Goal: Task Accomplishment & Management: Use online tool/utility

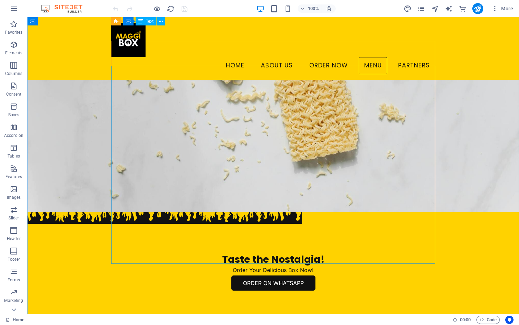
scroll to position [410, 0]
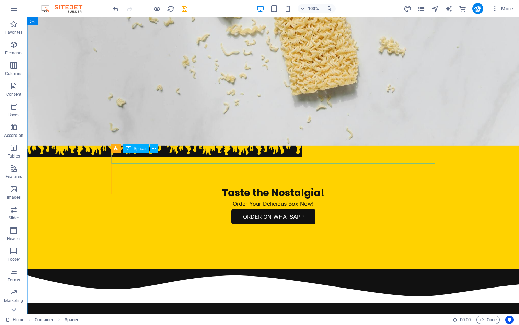
scroll to position [650, 0]
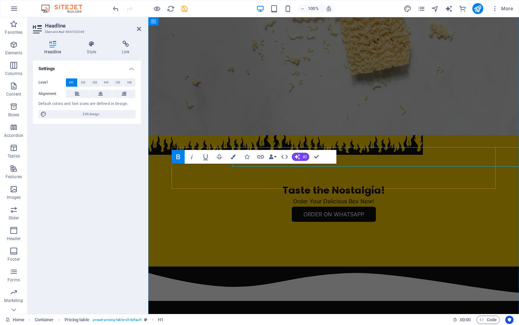
scroll to position [667, 0]
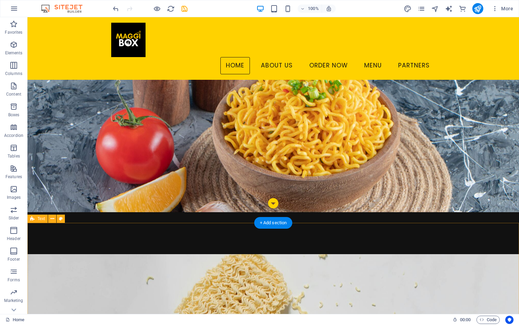
scroll to position [0, 0]
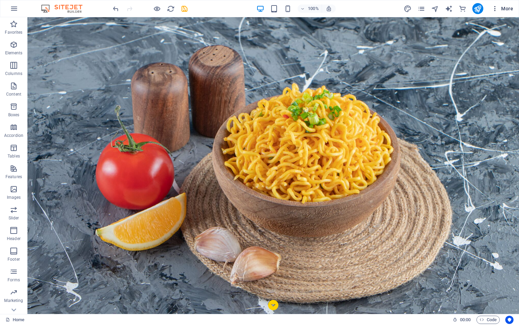
click at [498, 7] on icon "button" at bounding box center [495, 8] width 7 height 7
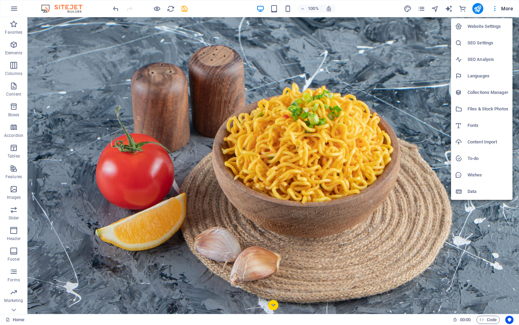
click at [420, 7] on div at bounding box center [259, 162] width 519 height 325
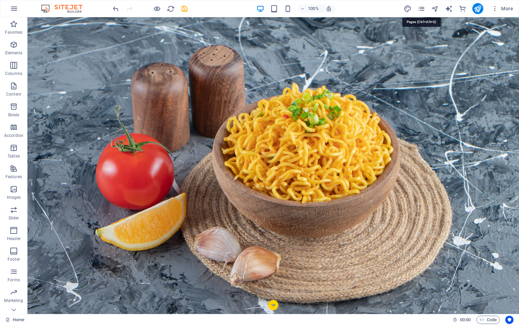
click at [420, 7] on icon "pages" at bounding box center [422, 9] width 8 height 8
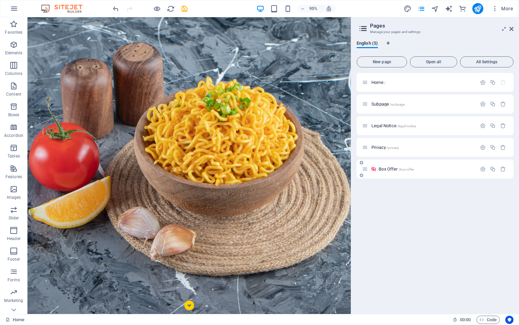
click at [413, 166] on div "Box Offer /box-offer" at bounding box center [419, 169] width 114 height 8
click at [405, 170] on span "/box-offer" at bounding box center [406, 169] width 15 height 4
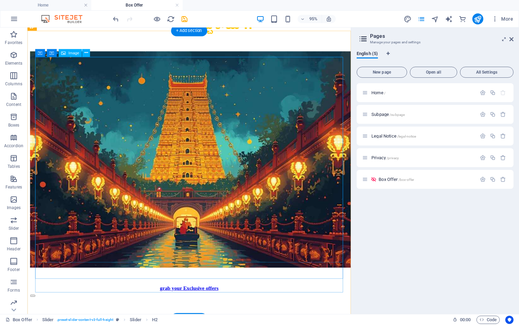
scroll to position [132, 0]
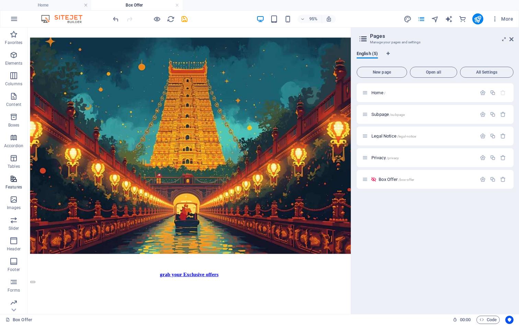
click at [18, 179] on span "Features" at bounding box center [13, 182] width 27 height 16
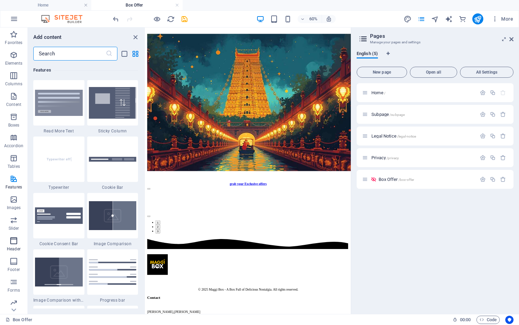
scroll to position [44, 0]
click at [15, 267] on p "Marketing" at bounding box center [13, 266] width 19 height 5
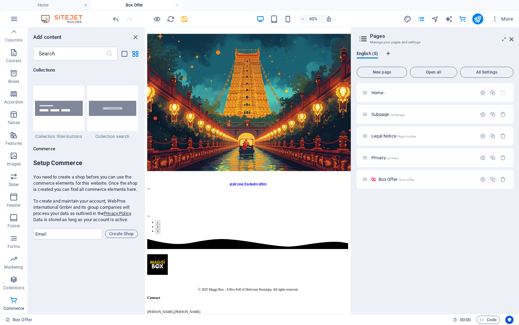
scroll to position [6456, 0]
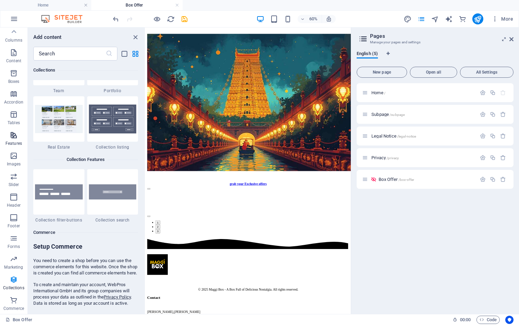
click at [12, 141] on p "Features" at bounding box center [13, 142] width 16 height 5
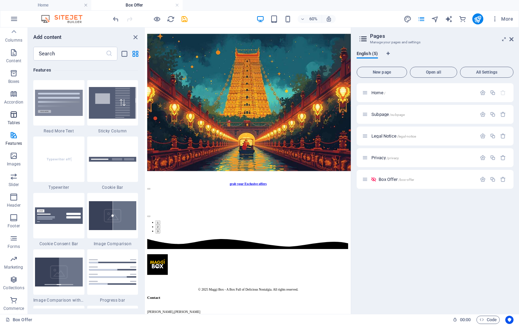
click at [17, 114] on icon "button" at bounding box center [14, 114] width 8 height 8
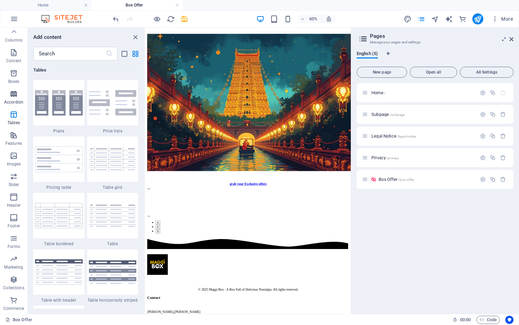
click at [17, 102] on p "Accordion" at bounding box center [13, 101] width 19 height 5
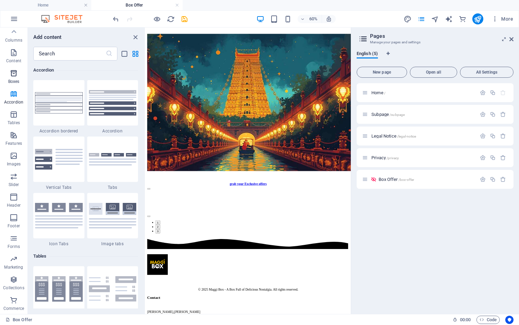
click at [15, 80] on p "Boxes" at bounding box center [13, 81] width 11 height 5
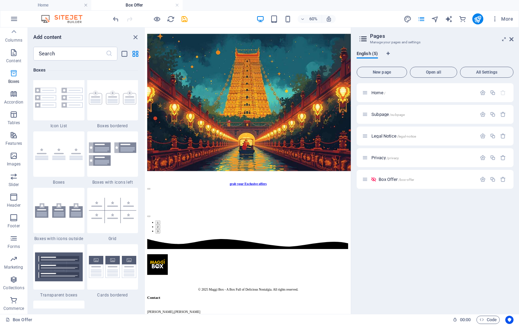
scroll to position [1894, 0]
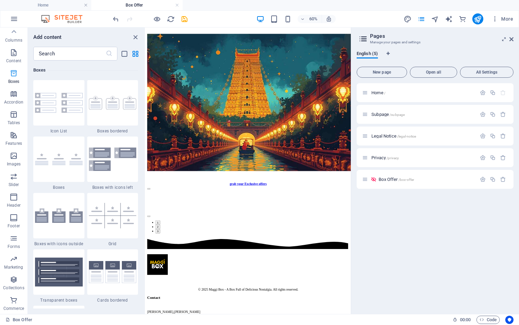
click at [13, 67] on button "Boxes" at bounding box center [13, 76] width 27 height 21
click at [13, 62] on p "Content" at bounding box center [13, 60] width 15 height 5
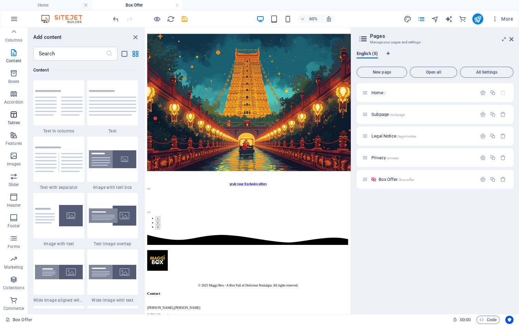
scroll to position [0, 0]
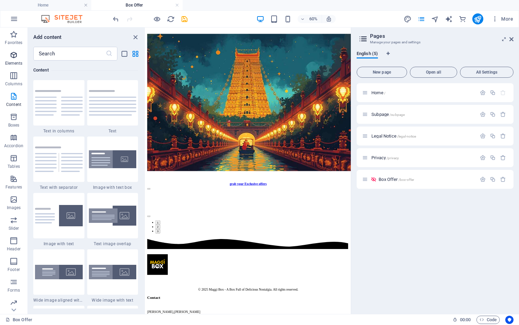
click at [11, 62] on p "Elements" at bounding box center [14, 62] width 18 height 5
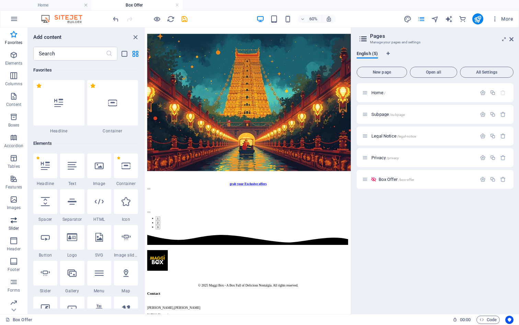
scroll to position [44, 0]
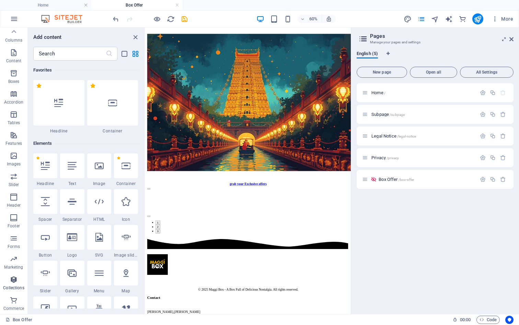
click at [16, 276] on icon "button" at bounding box center [14, 279] width 8 height 8
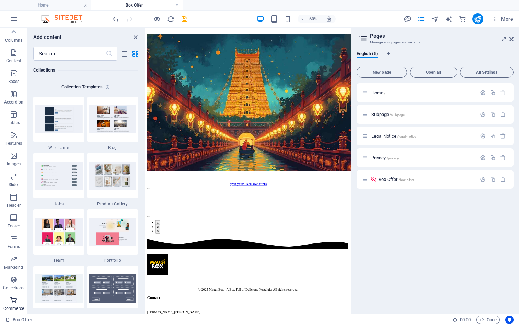
click at [14, 304] on icon "button" at bounding box center [14, 300] width 8 height 8
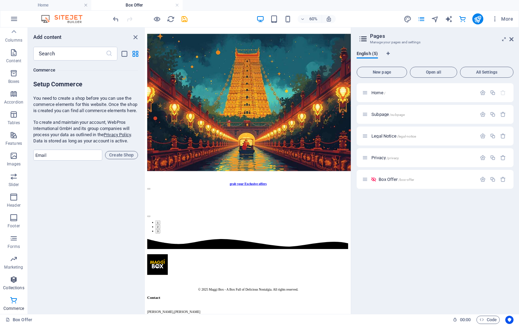
click at [14, 289] on p "Collections" at bounding box center [13, 287] width 21 height 5
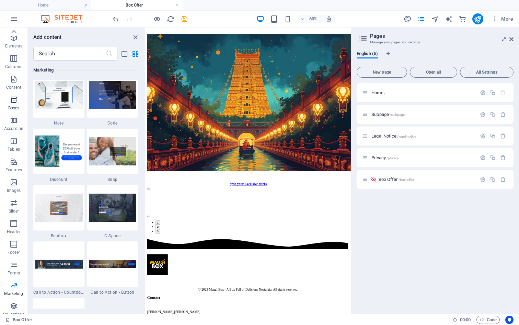
scroll to position [0, 0]
click at [15, 179] on icon "button" at bounding box center [14, 178] width 8 height 8
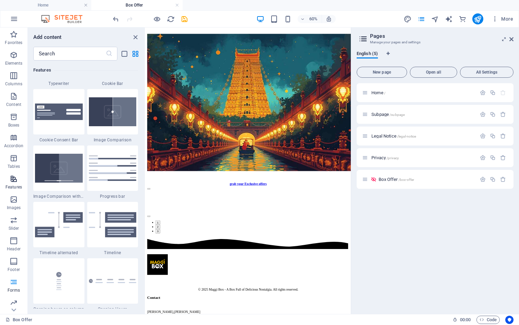
scroll to position [2677, 0]
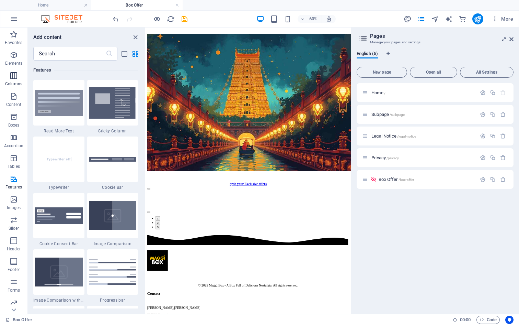
click at [18, 80] on span "Columns" at bounding box center [13, 79] width 27 height 16
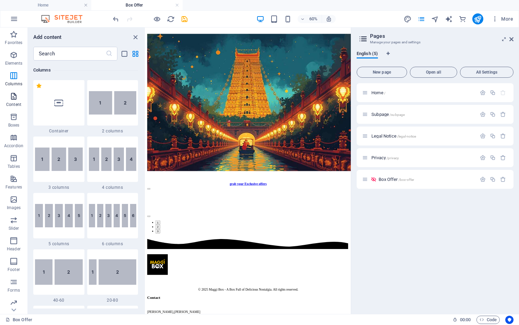
click at [13, 100] on icon "button" at bounding box center [14, 96] width 8 height 8
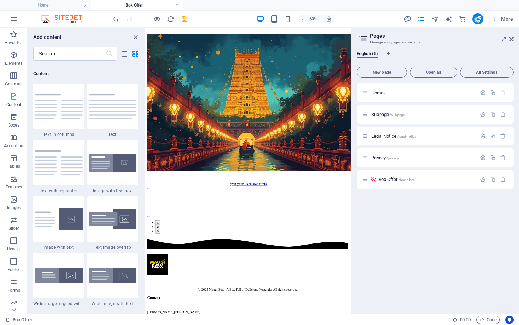
scroll to position [1202, 0]
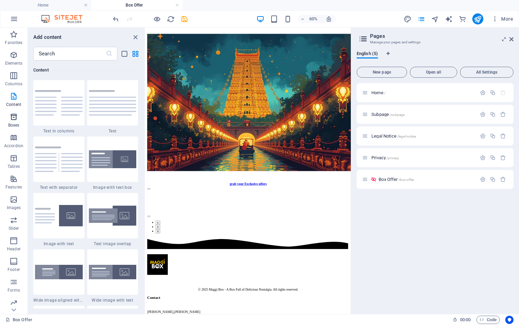
click at [9, 119] on span "Boxes" at bounding box center [13, 121] width 27 height 16
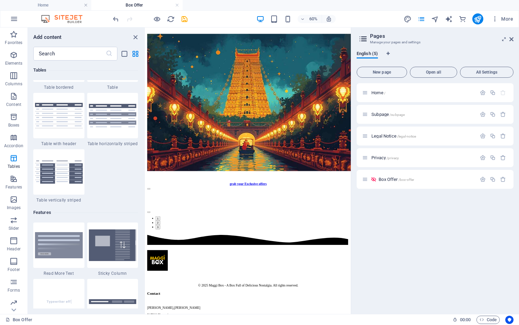
scroll to position [2535, 0]
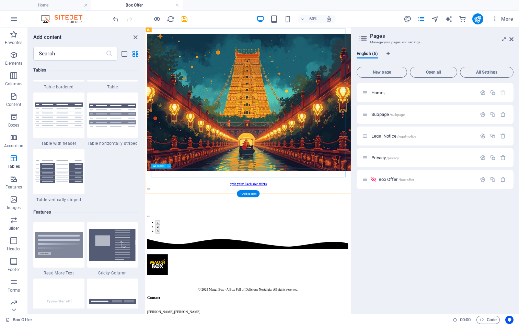
click at [342, 285] on div "grab your Exclusive offers" at bounding box center [316, 288] width 337 height 6
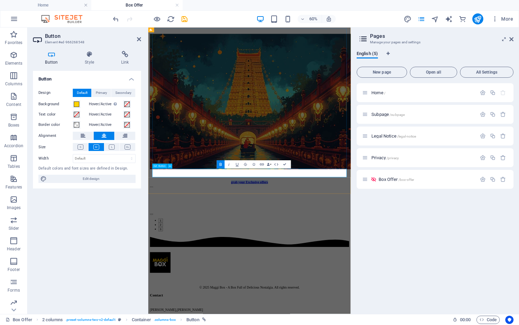
click at [286, 282] on link "grab your Exclusive offers" at bounding box center [317, 285] width 62 height 7
click at [387, 310] on div "Loot Deals in Rush Hours Limited Time Offers + Special Combos → Available Only …" at bounding box center [317, 327] width 332 height 79
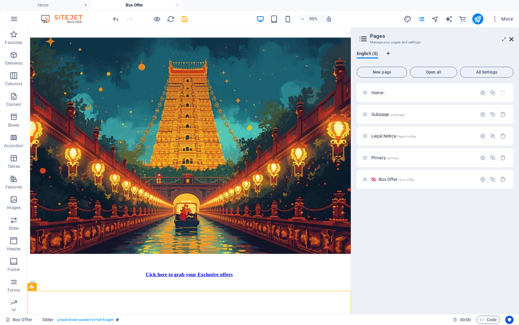
click at [510, 37] on icon at bounding box center [512, 38] width 4 height 5
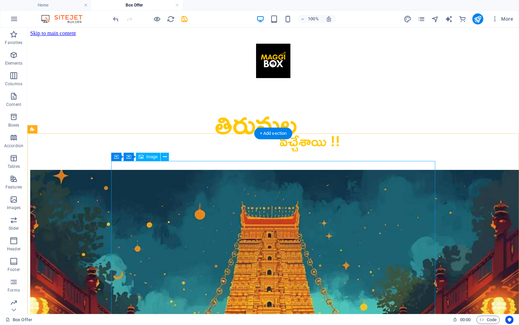
scroll to position [8, 0]
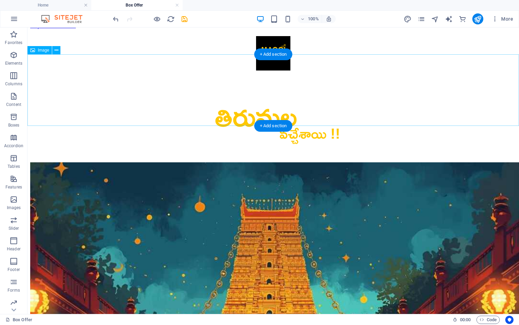
click at [296, 105] on figure at bounding box center [273, 118] width 486 height 74
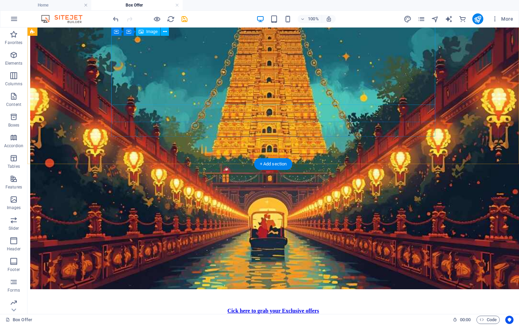
scroll to position [193, 0]
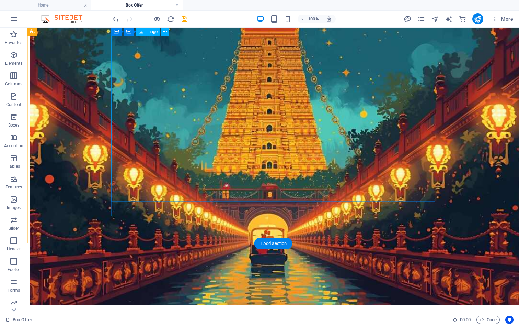
click at [337, 88] on figure at bounding box center [273, 141] width 486 height 329
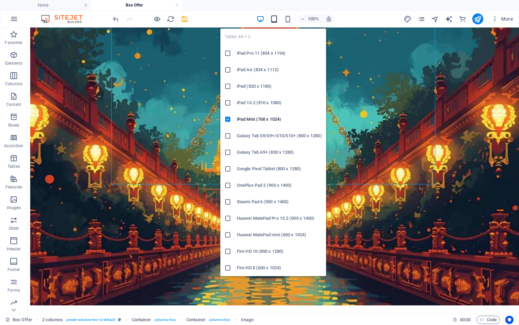
click at [277, 18] on icon "button" at bounding box center [274, 19] width 8 height 8
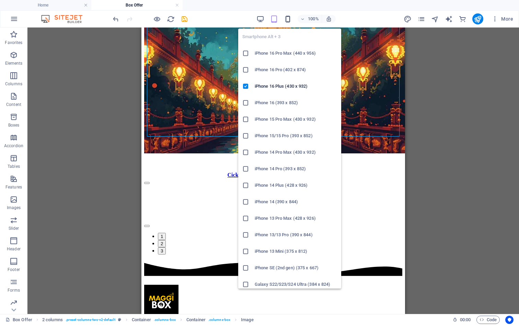
click at [287, 16] on icon "button" at bounding box center [288, 19] width 8 height 8
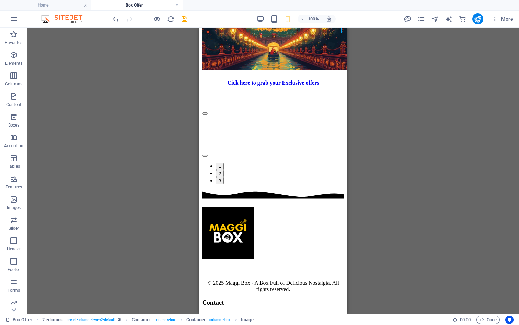
click at [366, 105] on div "Slider H2 Slider Slider Text 2 columns Button Container Spacer Container Contai…" at bounding box center [273, 170] width 492 height 286
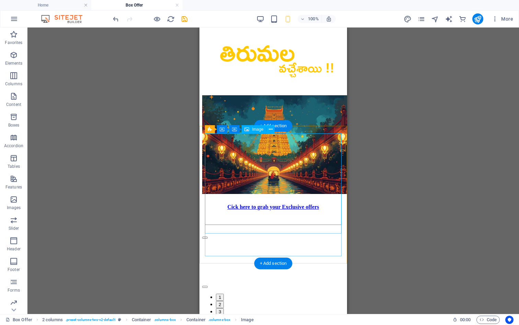
scroll to position [83, 0]
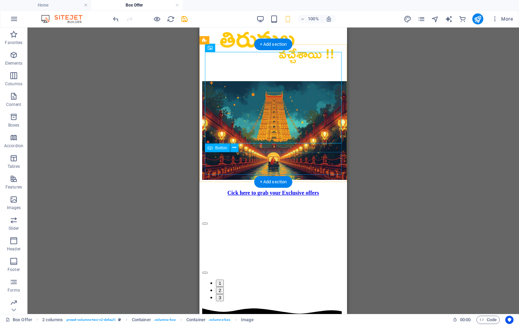
click at [287, 190] on div "Cick here to grab your Exclusive offers" at bounding box center [273, 193] width 142 height 6
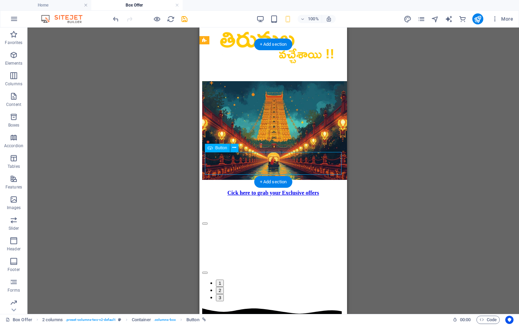
click at [290, 190] on div "Cick here to grab your Exclusive offers" at bounding box center [273, 193] width 142 height 6
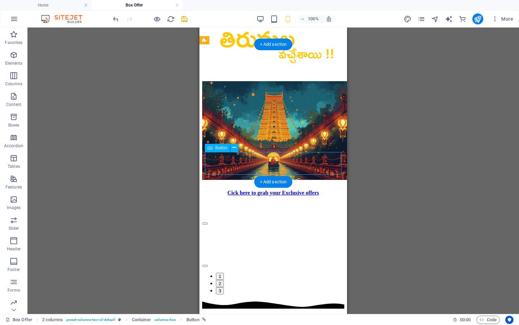
click at [290, 190] on div "Cick here to grab your Exclusive offers" at bounding box center [273, 193] width 142 height 6
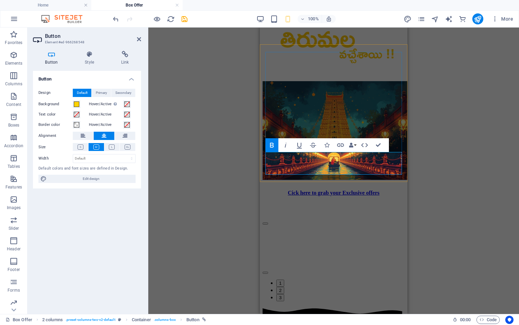
click at [372, 189] on link "Cick here to grab your Exclusive offers" at bounding box center [334, 192] width 92 height 7
click at [348, 190] on strong "Cick here to grab your Exclusive offers" at bounding box center [334, 193] width 92 height 6
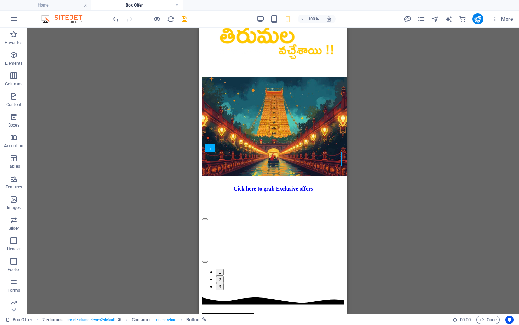
click at [368, 189] on div "Slider H2 Slider Slider Text 2 columns Button Container Spacer 2 columns Contai…" at bounding box center [273, 170] width 492 height 286
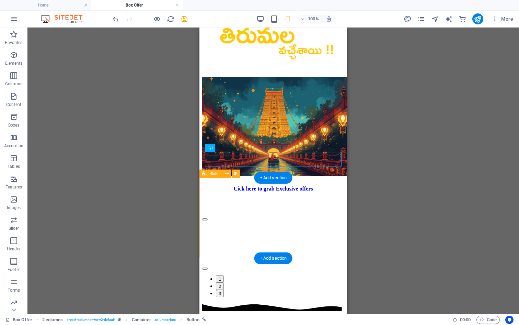
click at [337, 214] on div "Loot Deals in Rush Hours Limited Time Offers + Special Combos → Available Only …" at bounding box center [273, 255] width 142 height 82
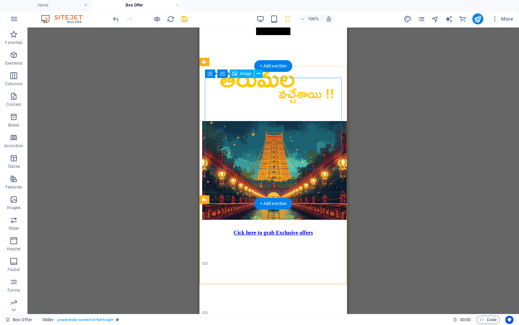
scroll to position [0, 0]
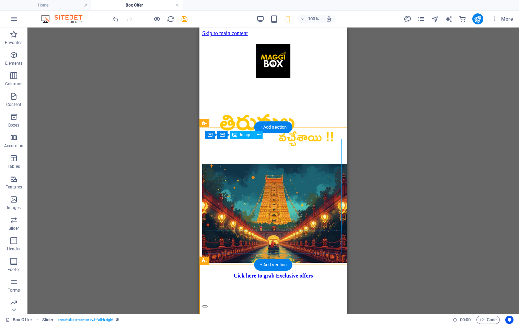
click at [307, 170] on figure at bounding box center [273, 214] width 142 height 100
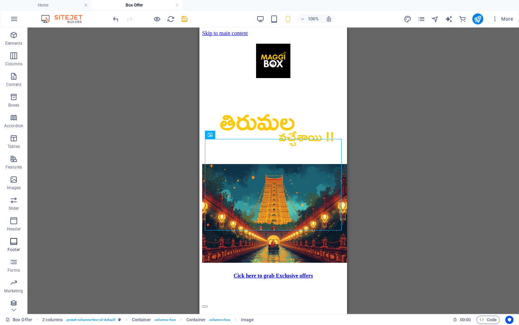
scroll to position [21, 0]
click at [18, 261] on icon "button" at bounding box center [14, 260] width 8 height 8
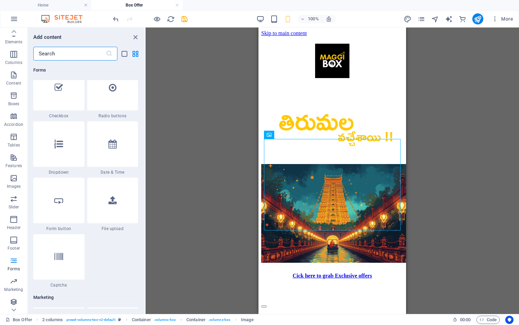
scroll to position [5366, 0]
click at [55, 264] on div at bounding box center [58, 257] width 51 height 45
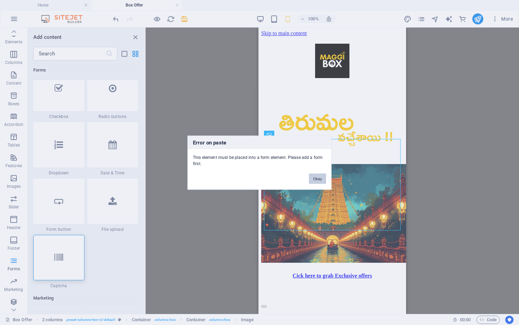
click at [316, 177] on button "Okay" at bounding box center [317, 178] width 17 height 10
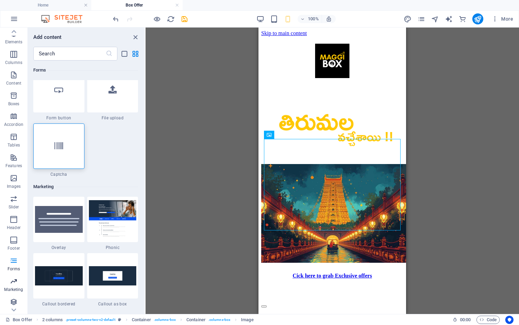
scroll to position [44, 0]
click at [15, 278] on icon "button" at bounding box center [14, 279] width 8 height 8
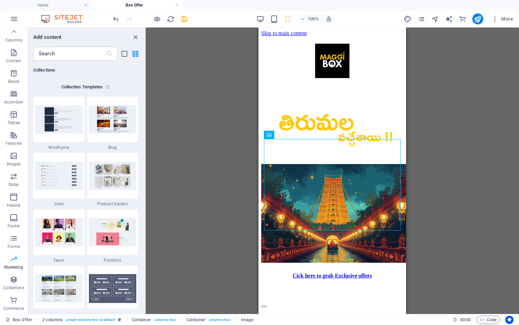
click at [12, 252] on button "Marketing" at bounding box center [13, 262] width 27 height 21
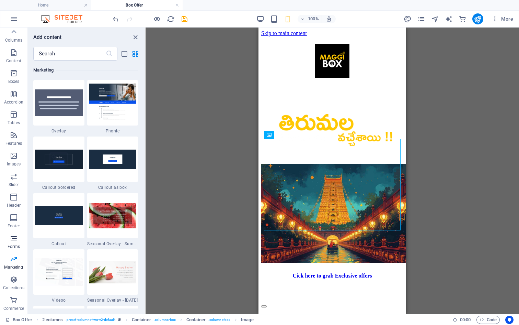
click at [15, 240] on icon "button" at bounding box center [14, 238] width 8 height 8
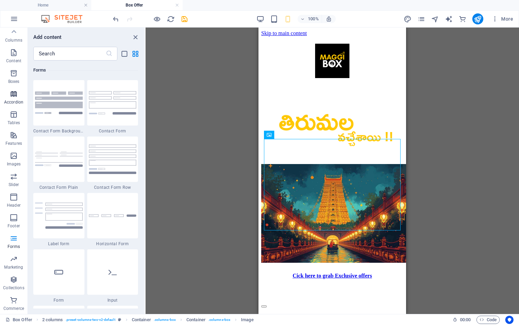
scroll to position [0, 0]
click at [15, 62] on p "Elements" at bounding box center [14, 62] width 18 height 5
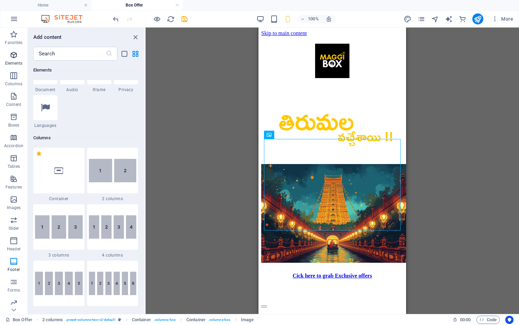
scroll to position [73, 0]
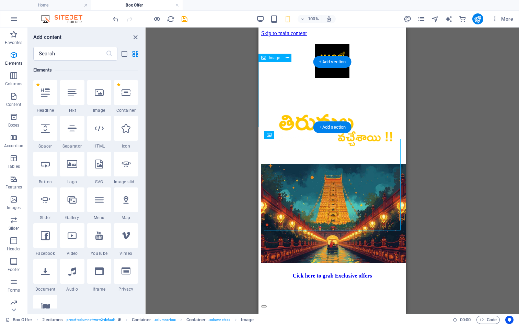
click at [379, 88] on figure at bounding box center [332, 122] width 142 height 68
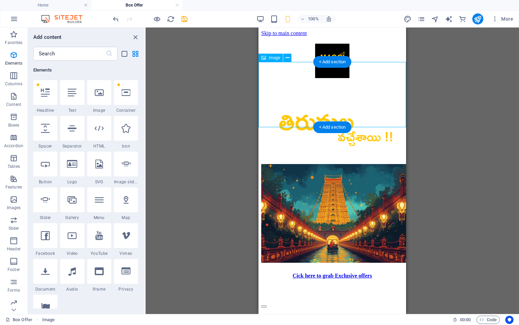
click at [377, 88] on figure at bounding box center [332, 122] width 142 height 68
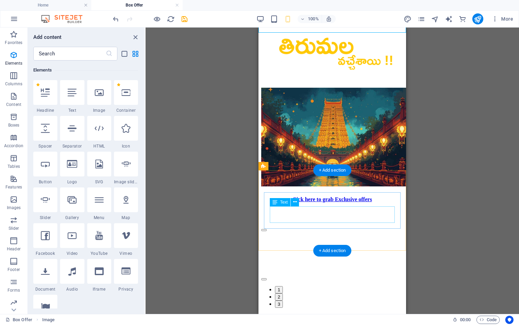
scroll to position [101, 0]
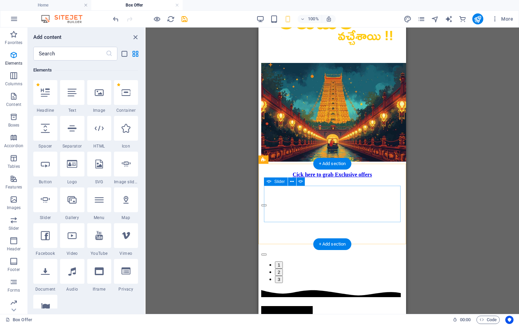
click at [283, 268] on button "2" at bounding box center [279, 271] width 8 height 7
click at [377, 200] on div "Loot Deals in Rush Hours Limited Time Offers + Special Combos → Available Only …" at bounding box center [332, 241] width 142 height 82
select select "ms"
select select "s"
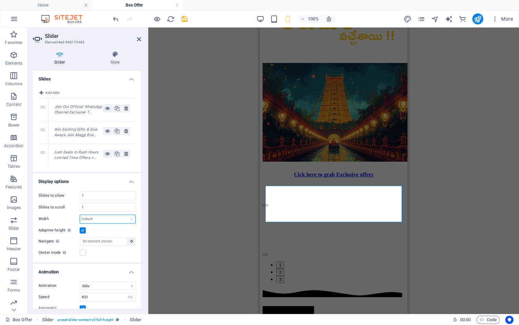
click at [117, 220] on select "Default px % rem em vw vh" at bounding box center [107, 219] width 55 height 8
click at [62, 231] on label "Adaptive height Automatically adjust the height for single slide horizontal sli…" at bounding box center [58, 230] width 41 height 8
click at [0, 0] on input "Adaptive height Automatically adjust the height for single slide horizontal sli…" at bounding box center [0, 0] width 0 height 0
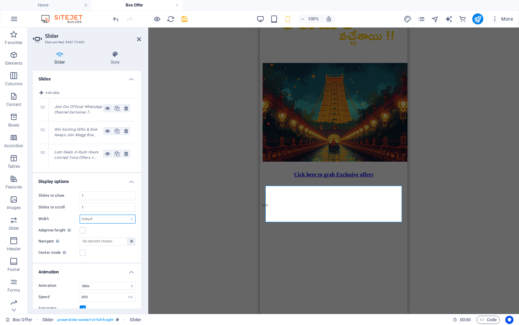
click at [107, 218] on select "Default px % rem em vw vh" at bounding box center [107, 219] width 55 height 8
select select "px"
click at [124, 215] on select "Default px % rem em vw vh" at bounding box center [107, 219] width 55 height 8
click at [107, 230] on div "Adaptive height Automatically adjust the height for single slide horizontal sli…" at bounding box center [86, 230] width 97 height 8
click at [103, 214] on div "Slides to show 1 Slides to scroll 1 Width 0 Default px % rem em vw vh Adaptive …" at bounding box center [87, 223] width 108 height 77
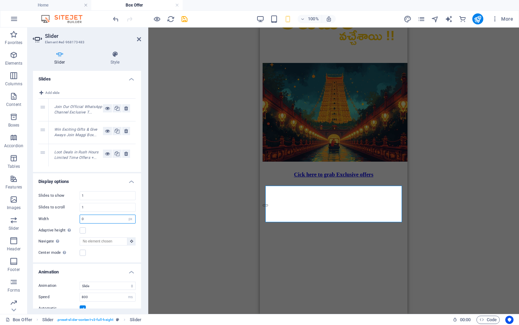
click at [103, 216] on input "0" at bounding box center [107, 219] width 55 height 8
type input "0"
select select "DISABLED_OPTION_VALUE"
click at [105, 227] on div "Adaptive height Automatically adjust the height for single slide horizontal sli…" at bounding box center [86, 230] width 97 height 8
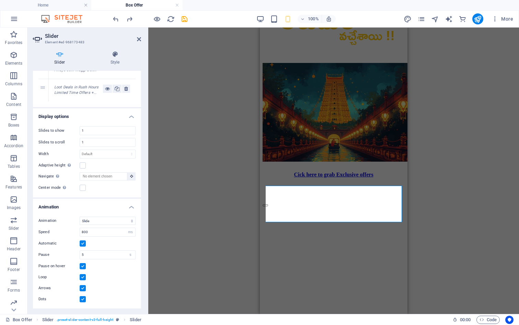
scroll to position [0, 0]
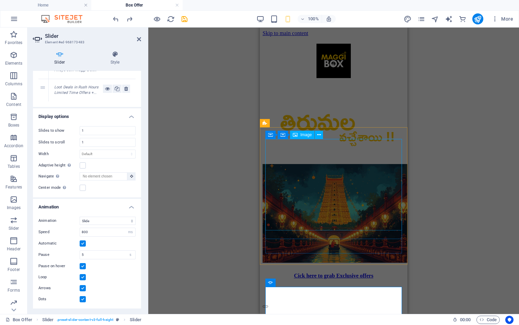
click at [380, 164] on figure at bounding box center [334, 214] width 142 height 100
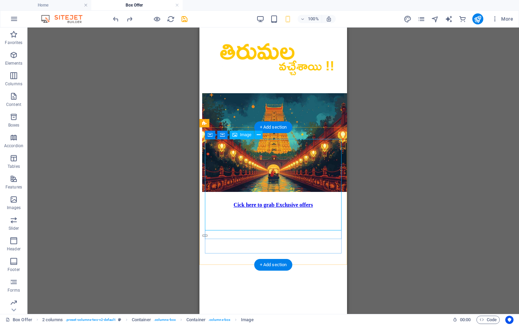
scroll to position [93, 0]
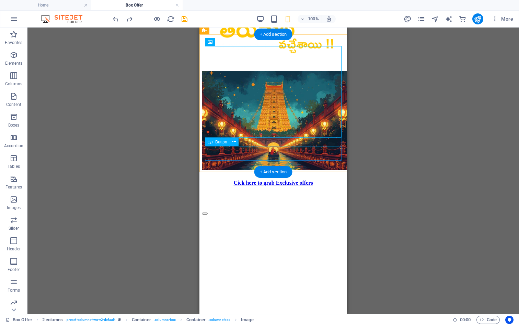
click at [299, 180] on div "Cick here to grab Exclusive offers" at bounding box center [273, 183] width 142 height 6
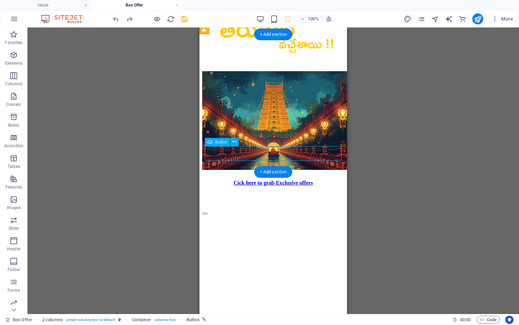
click at [256, 180] on div "Cick here to grab Exclusive offers" at bounding box center [273, 183] width 142 height 6
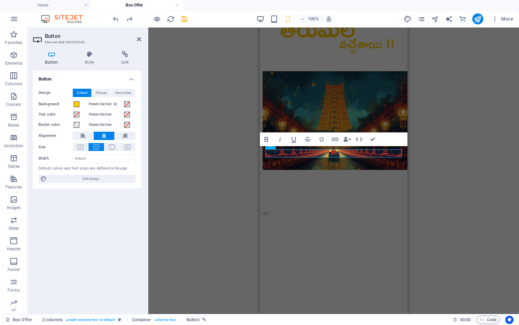
click at [430, 179] on div "H2 Slider Slider Text 2 columns Button Container Spacer Container Container Con…" at bounding box center [333, 170] width 371 height 286
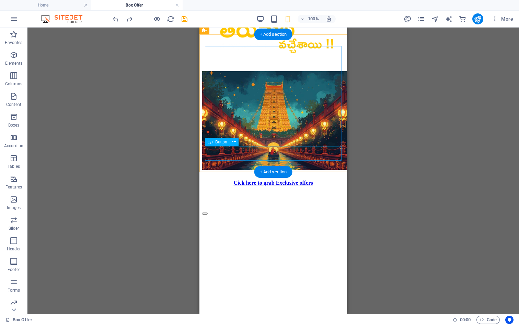
click at [298, 180] on div "Cick here to grab Exclusive offers" at bounding box center [273, 183] width 142 height 6
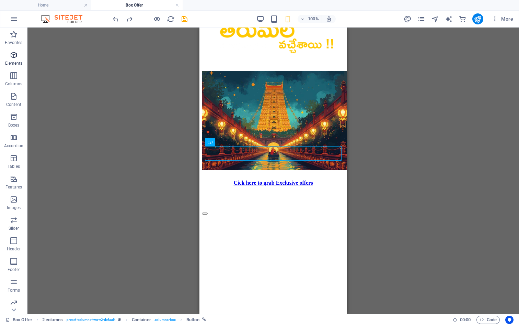
click at [13, 56] on icon "button" at bounding box center [14, 55] width 8 height 8
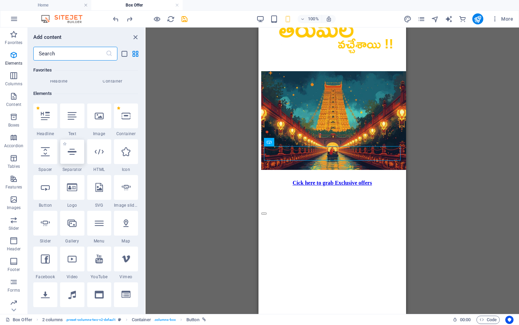
scroll to position [50, 0]
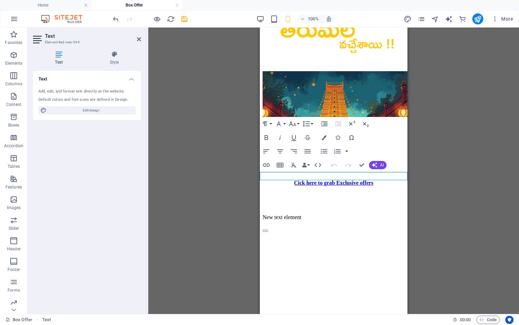
click at [445, 187] on div "H2 Slider Slider Text 2 columns Button Container Spacer Container Container Con…" at bounding box center [333, 170] width 371 height 286
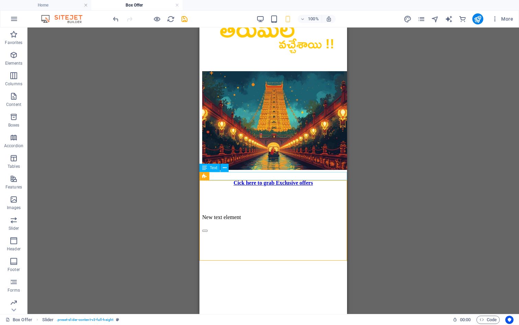
click at [318, 214] on div "New text element" at bounding box center [273, 217] width 142 height 6
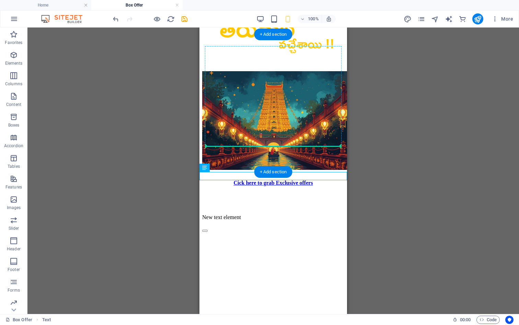
drag, startPoint x: 404, startPoint y: 195, endPoint x: 207, endPoint y: 144, distance: 203.5
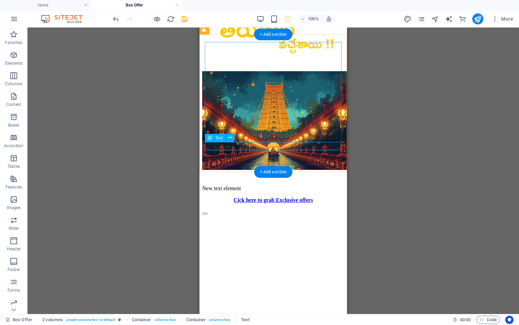
click at [232, 185] on div "New text element" at bounding box center [273, 188] width 142 height 6
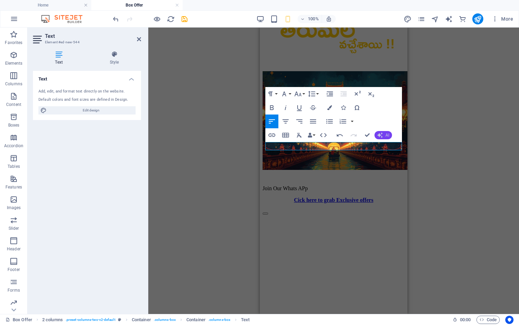
click at [384, 135] on button "AI" at bounding box center [384, 135] width 18 height 8
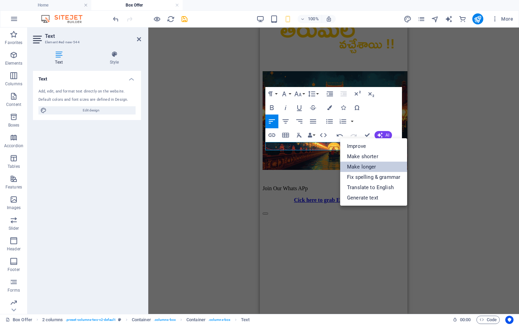
click at [382, 161] on link "Make longer" at bounding box center [373, 166] width 67 height 10
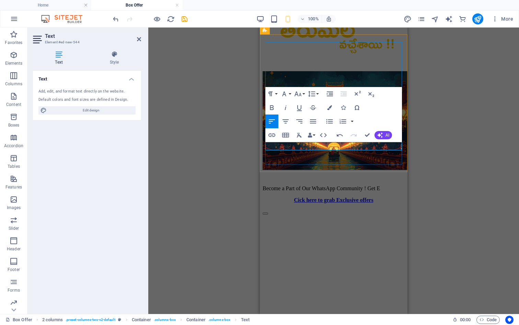
scroll to position [89, 0]
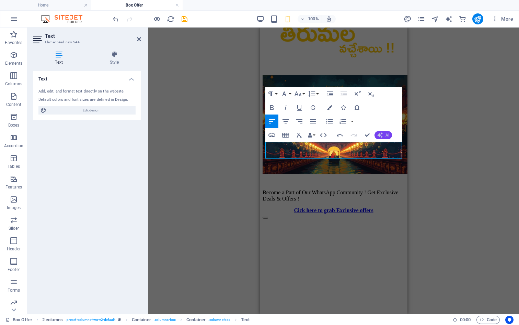
click at [384, 134] on button "AI" at bounding box center [384, 135] width 18 height 8
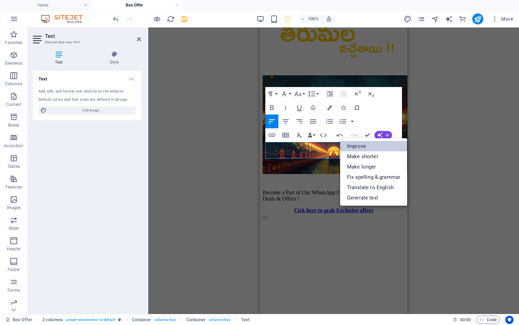
click at [384, 147] on link "Improve" at bounding box center [373, 146] width 67 height 10
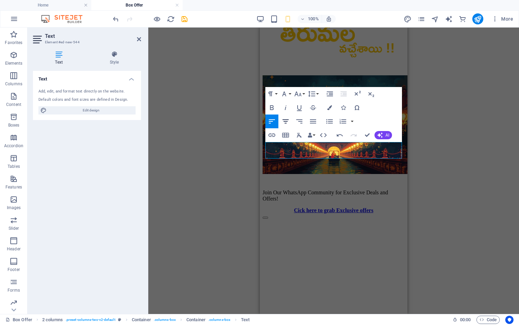
click at [284, 120] on icon "button" at bounding box center [286, 121] width 6 height 4
click at [272, 104] on icon "button" at bounding box center [272, 107] width 8 height 8
click at [422, 175] on div "H2 Slider Slider Text 2 columns Button 2 columns Container Spacer Container Con…" at bounding box center [333, 170] width 371 height 286
click at [441, 146] on div "H2 Slider Slider Text 2 columns Button 2 columns Container Spacer Container Con…" at bounding box center [333, 170] width 371 height 286
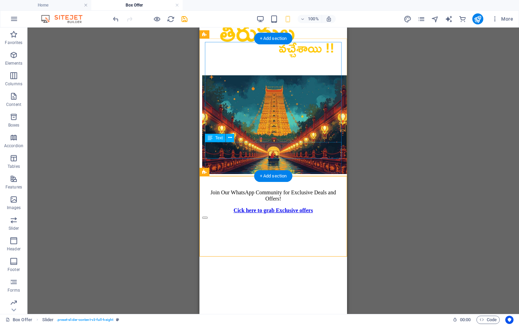
click at [293, 189] on div "Join Our WhatsApp Community for Exclusive Deals and Offers!" at bounding box center [273, 195] width 142 height 12
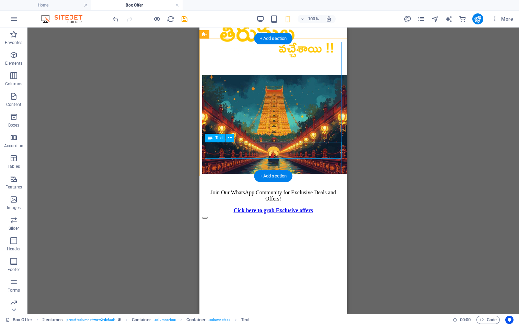
click at [300, 189] on div "Join Our WhatsApp Community for Exclusive Deals and Offers!" at bounding box center [273, 195] width 142 height 12
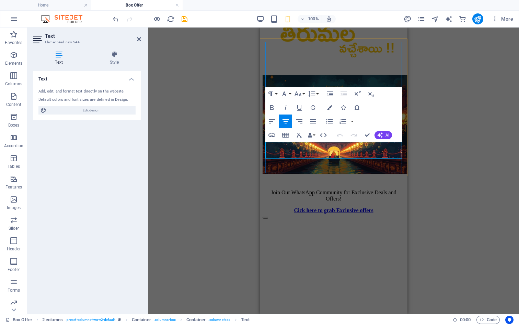
click at [359, 189] on p "Join Our WhatsApp Community for Exclusive Deals and Offers!" at bounding box center [334, 195] width 142 height 12
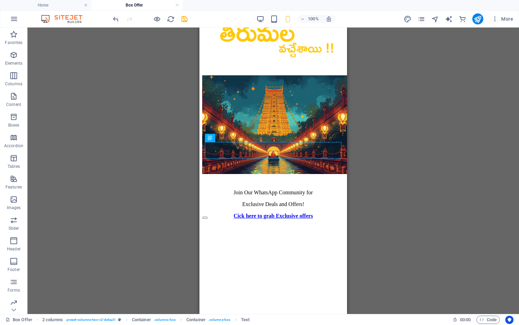
click at [408, 194] on div "H2 Slider Slider Text 2 columns Button 2 columns Container Spacer Container Con…" at bounding box center [273, 170] width 492 height 286
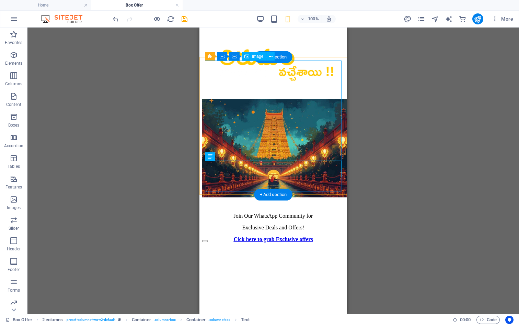
scroll to position [65, 0]
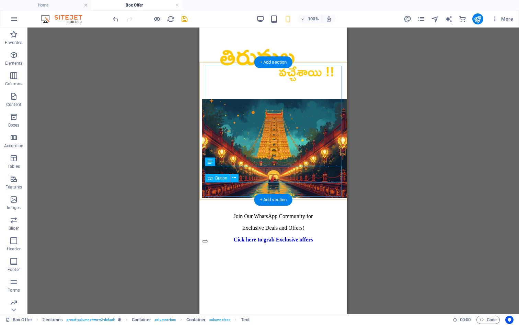
click at [303, 236] on div "Cick here to grab Exclusive offers" at bounding box center [273, 239] width 142 height 6
click at [286, 213] on div "Join Our WhatsApp Community for Exclusive Deals and Offers!" at bounding box center [273, 222] width 142 height 18
click at [254, 213] on div "Join Our WhatsApp Community for Exclusive Deals and Offers!" at bounding box center [273, 222] width 142 height 18
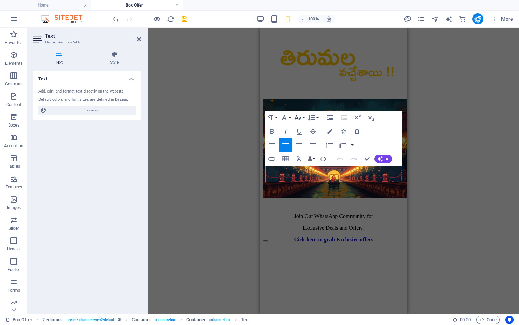
click at [300, 116] on icon "button" at bounding box center [298, 117] width 7 height 5
click at [310, 194] on link "24" at bounding box center [305, 192] width 25 height 10
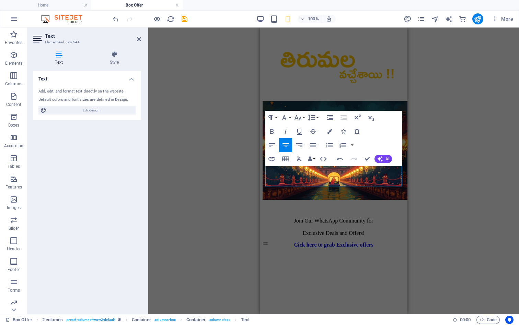
click at [442, 174] on div "H2 Slider Slider Text 2 columns Button Container Spacer Container Container 2 c…" at bounding box center [333, 170] width 371 height 286
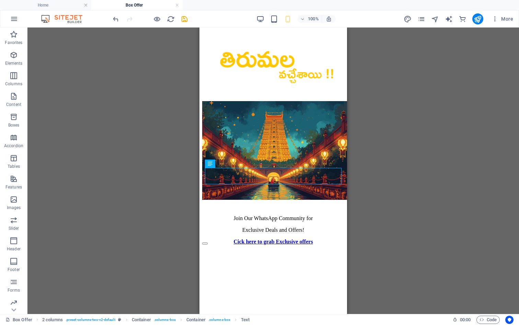
click at [375, 192] on div "H2 Slider Slider Text 2 columns Button Container Spacer Container Container 2 c…" at bounding box center [273, 170] width 492 height 286
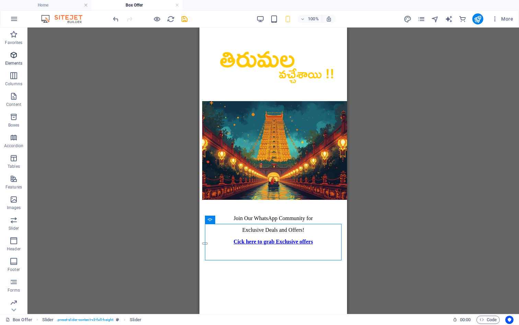
click at [8, 59] on span "Elements" at bounding box center [13, 59] width 27 height 16
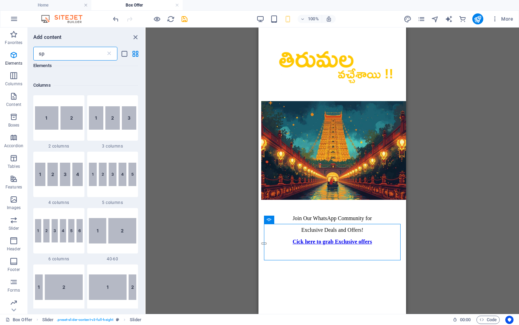
scroll to position [0, 0]
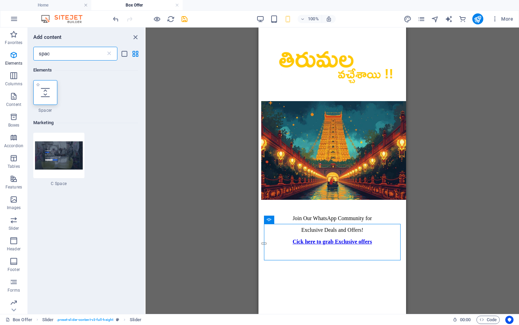
type input "spac"
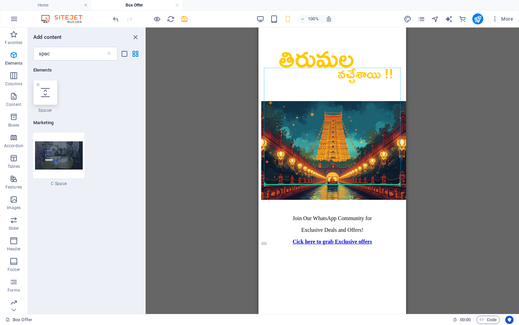
select select "px"
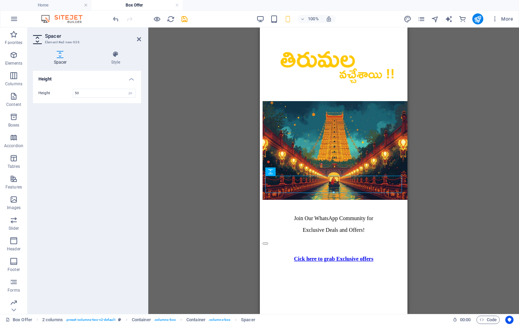
click at [323, 238] on div at bounding box center [334, 246] width 142 height 17
click at [92, 94] on input "50" at bounding box center [104, 93] width 62 height 8
click at [90, 108] on div "Height Height 5 px rem vh vw" at bounding box center [87, 189] width 108 height 237
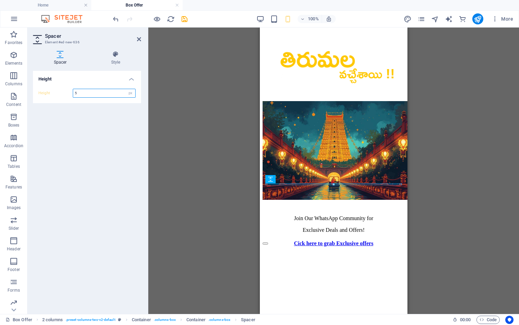
click at [91, 96] on input "5" at bounding box center [104, 93] width 62 height 8
type input "10"
click at [94, 108] on div "Height Height 10 px rem vh vw" at bounding box center [87, 189] width 108 height 237
click at [441, 211] on div "H2 Slider Slider Text 2 columns Button Container Spacer Container Container 2 c…" at bounding box center [333, 170] width 371 height 286
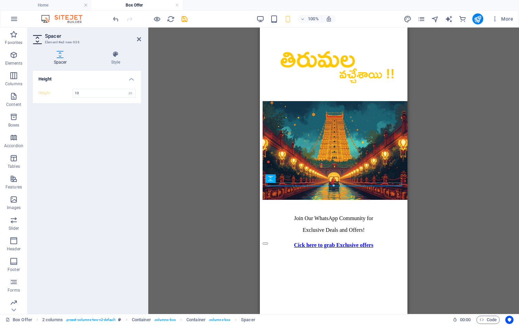
click at [441, 211] on div "H2 Slider Slider Text 2 columns Button Container Spacer Container Container 2 c…" at bounding box center [333, 170] width 371 height 286
click at [383, 215] on div "Join Our WhatsApp Community for Exclusive Deals and Offers!" at bounding box center [334, 224] width 142 height 18
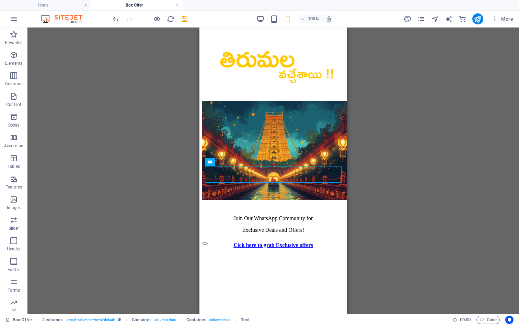
click at [382, 133] on div "H2 Slider Slider Text 2 columns Button 2 columns Container Spacer 2 columns Con…" at bounding box center [273, 170] width 492 height 286
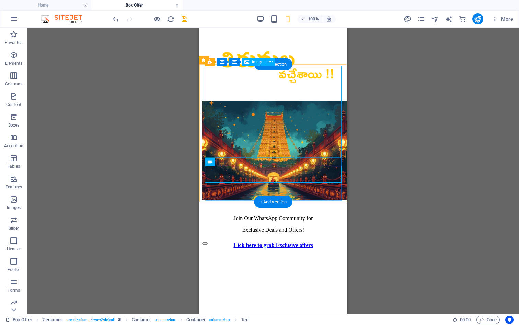
click at [291, 130] on figure at bounding box center [273, 151] width 142 height 100
click at [293, 215] on div "Join Our WhatsApp Community for Exclusive Deals and Offers!" at bounding box center [273, 224] width 142 height 18
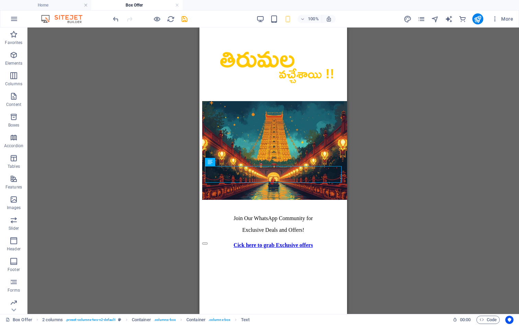
click at [361, 150] on div "H2 Slider Slider Text 2 columns Button 2 columns Container Spacer Container Con…" at bounding box center [273, 170] width 492 height 286
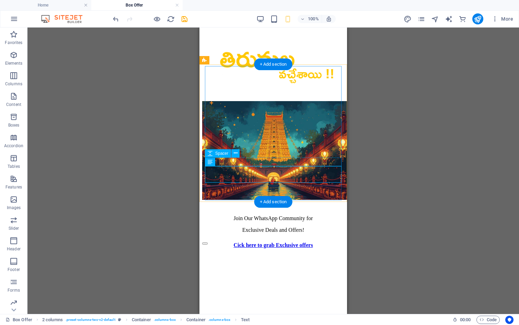
click at [312, 201] on div at bounding box center [273, 205] width 142 height 9
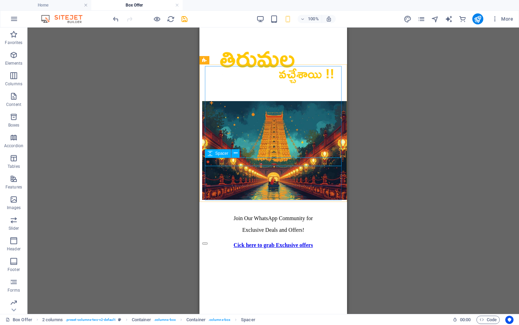
click at [212, 152] on icon at bounding box center [210, 153] width 5 height 8
select select "px"
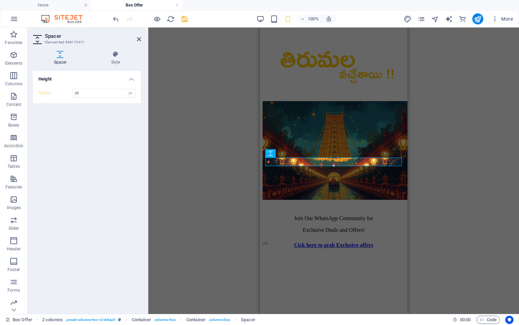
type input "20"
click at [487, 200] on div "H2 Slider Slider Text 2 columns Button 2 columns Container Spacer 2 columns Con…" at bounding box center [333, 170] width 371 height 286
click at [138, 38] on icon at bounding box center [139, 38] width 4 height 5
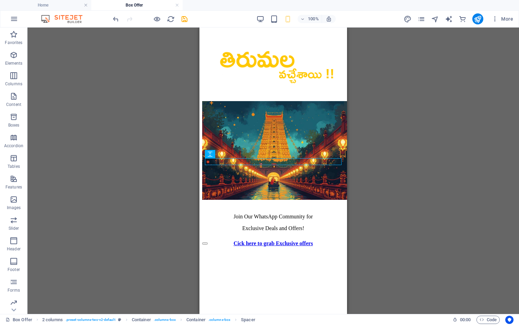
click at [371, 174] on div "H2 Slider Slider Text 2 columns Button 2 columns Container Spacer Container Con…" at bounding box center [273, 170] width 492 height 286
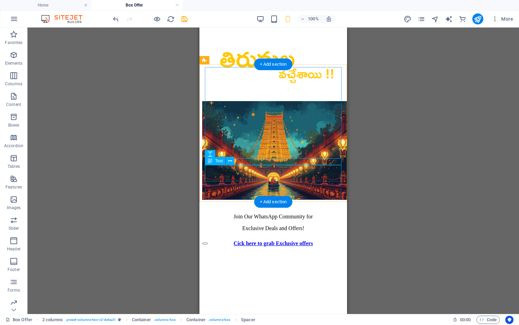
click at [316, 213] on div "Join Our WhatsApp Community for Exclusive Deals and Offers!" at bounding box center [273, 222] width 142 height 18
click at [317, 240] on div "Cick here to grab Exclusive offers" at bounding box center [273, 243] width 142 height 6
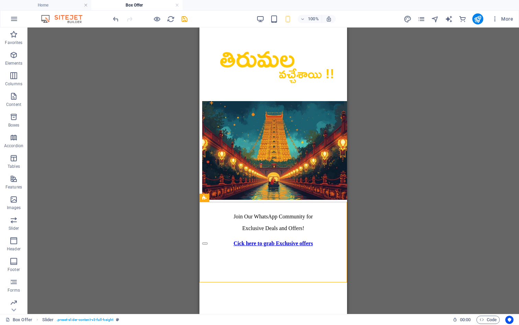
click at [351, 191] on div "H2 Slider Slider Text 2 columns Button 2 columns Container Spacer Container Con…" at bounding box center [273, 170] width 492 height 286
click at [384, 192] on div "H2 Slider Slider Text 2 columns Button 2 columns Container Spacer Container Con…" at bounding box center [273, 170] width 492 height 286
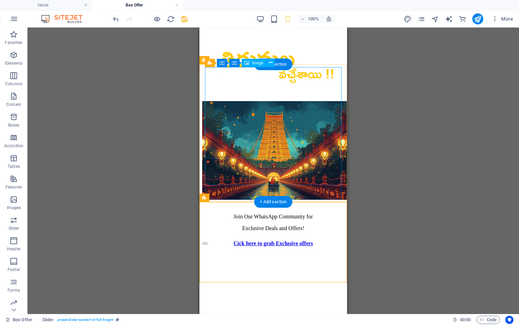
click at [289, 134] on figure at bounding box center [273, 151] width 142 height 100
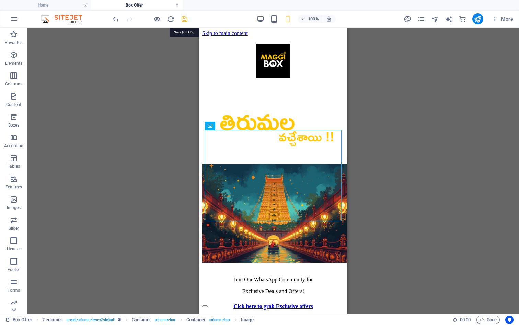
click at [185, 20] on icon "save" at bounding box center [185, 19] width 8 height 8
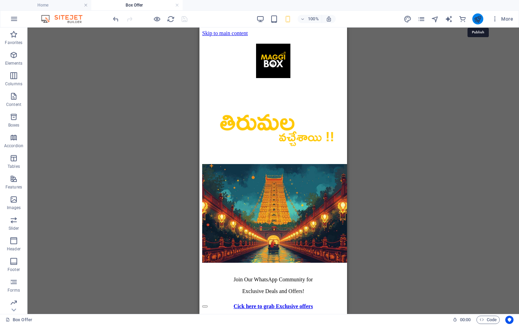
click at [476, 20] on icon "publish" at bounding box center [478, 19] width 8 height 8
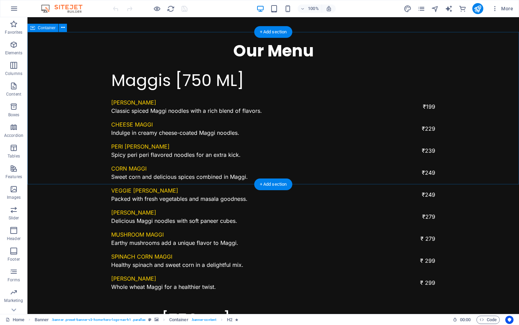
scroll to position [982, 0]
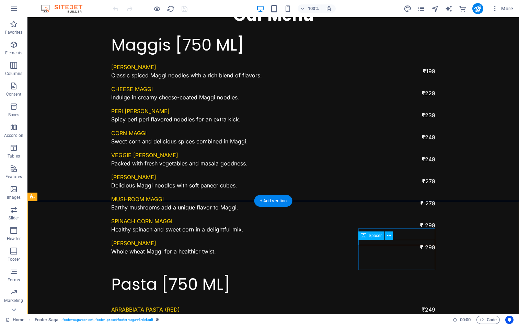
select select "px"
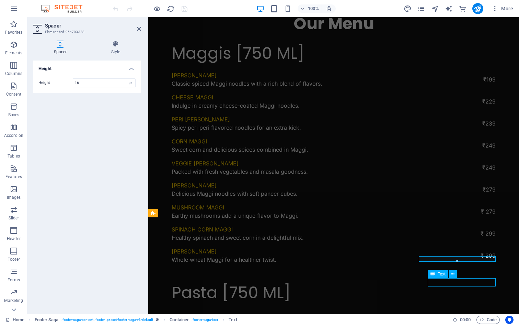
scroll to position [949, 0]
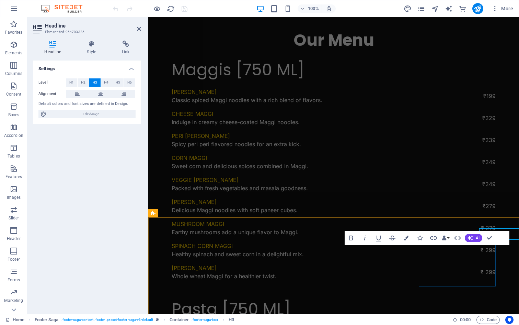
scroll to position [966, 0]
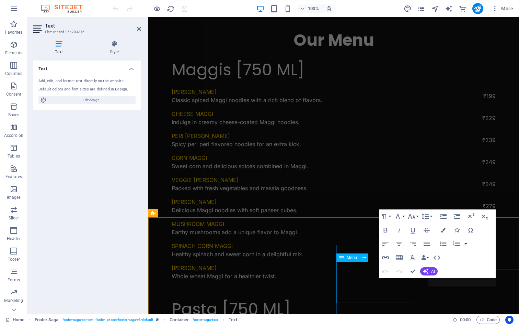
scroll to position [966, 0]
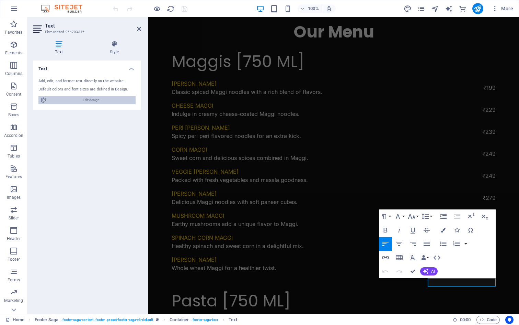
click at [112, 99] on span "Edit design" at bounding box center [91, 100] width 85 height 8
select select "px"
select select "200"
select select "px"
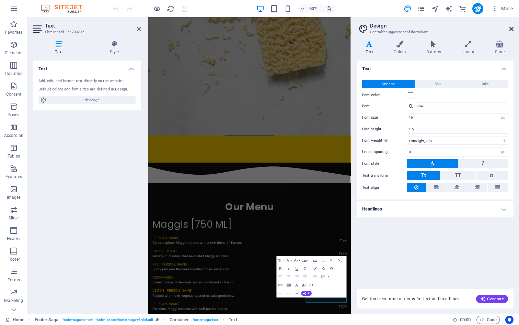
click at [513, 29] on icon at bounding box center [512, 28] width 4 height 5
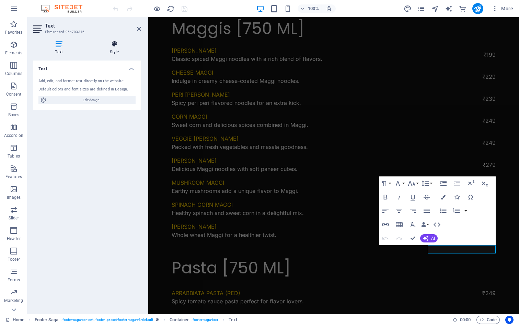
click at [118, 48] on h4 "Style" at bounding box center [115, 48] width 54 height 14
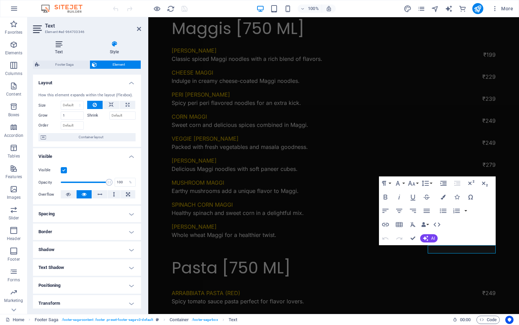
click at [55, 49] on h4 "Text" at bounding box center [60, 48] width 55 height 14
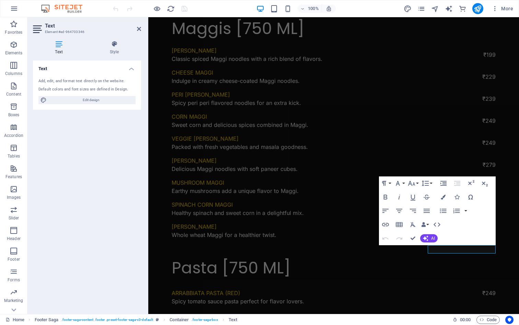
click at [137, 32] on header "Text Element #ed-964703346" at bounding box center [87, 26] width 108 height 18
click at [386, 225] on icon "button" at bounding box center [386, 224] width 8 height 8
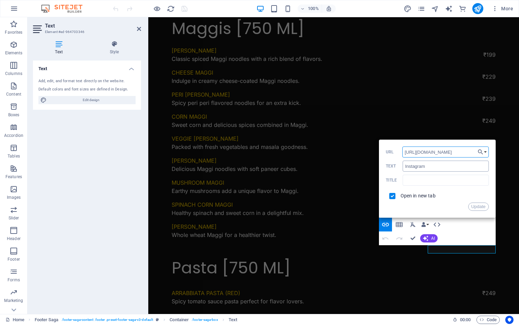
paste input "maggi_box/"
type input "[URL][DOMAIN_NAME]"
click at [460, 181] on input "text" at bounding box center [446, 179] width 86 height 11
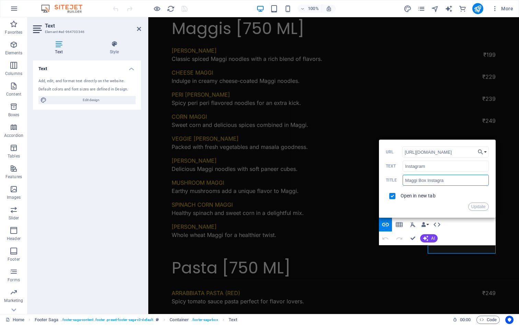
type input "Maggi Box Instagram"
click at [482, 207] on button "Update" at bounding box center [478, 206] width 21 height 8
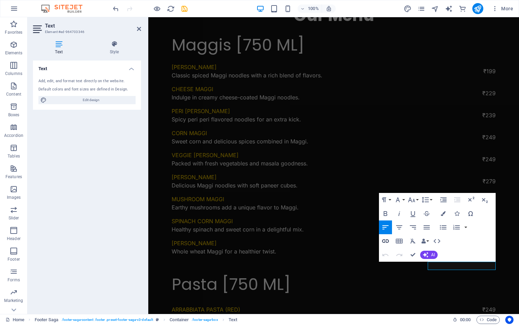
click at [387, 240] on icon "button" at bounding box center [386, 241] width 8 height 8
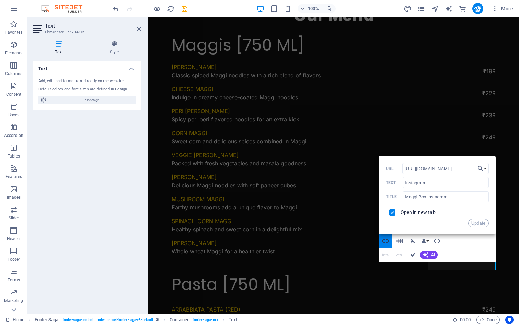
scroll to position [0, 8]
click at [480, 224] on button "Update" at bounding box center [478, 223] width 21 height 8
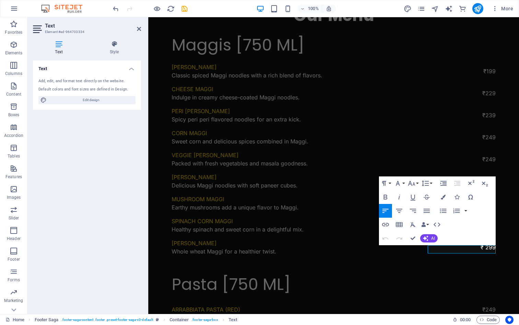
click at [406, 234] on button "Redo" at bounding box center [399, 238] width 13 height 14
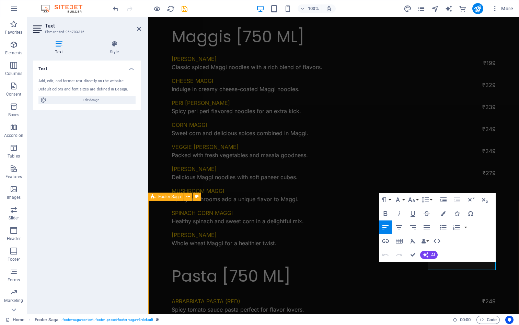
scroll to position [966, 0]
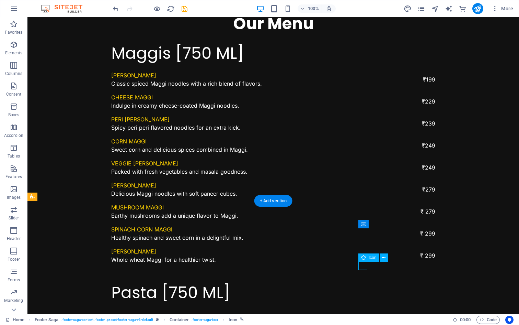
select select "xMidYMid"
select select "px"
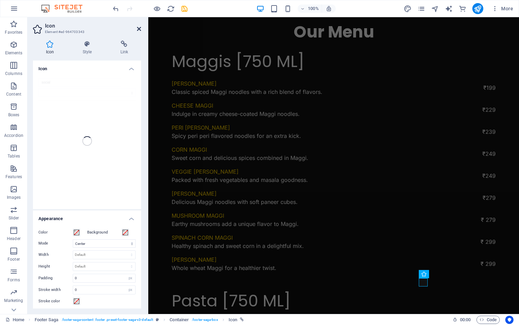
click at [140, 29] on icon at bounding box center [139, 28] width 4 height 5
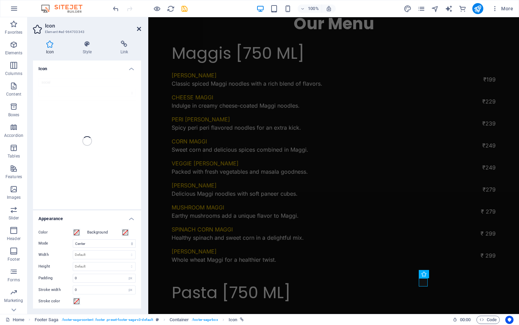
scroll to position [949, 0]
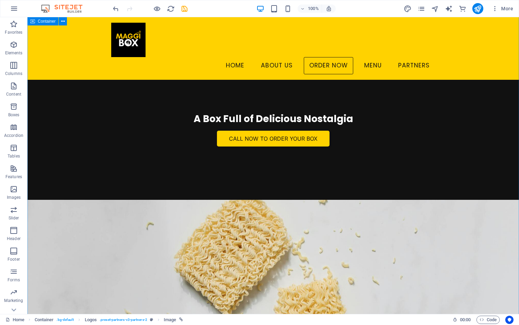
scroll to position [231, 0]
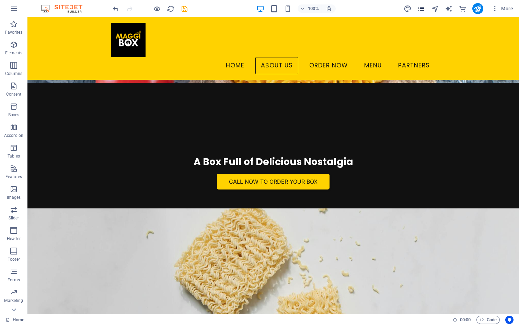
click at [421, 7] on icon "pages" at bounding box center [422, 9] width 8 height 8
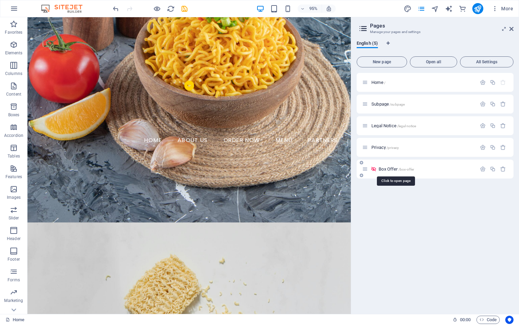
click at [392, 169] on span "Box Offer /box-offer" at bounding box center [396, 168] width 35 height 5
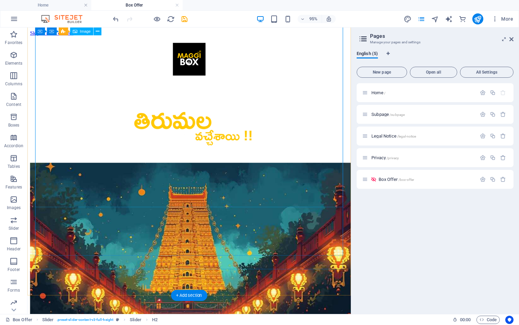
scroll to position [331, 0]
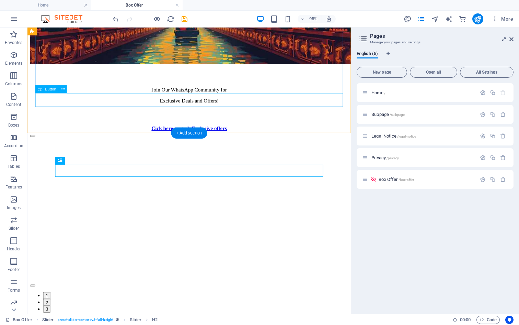
click at [282, 130] on div "Cick here to grab Exclusive offers" at bounding box center [197, 133] width 335 height 6
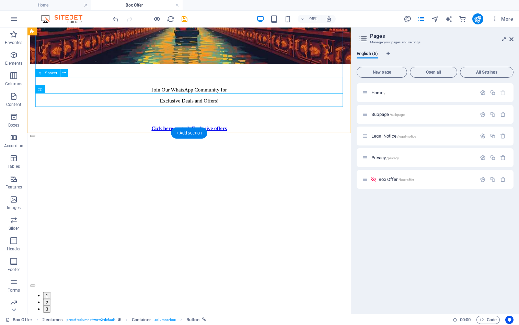
click at [209, 113] on div at bounding box center [197, 121] width 335 height 17
click at [49, 73] on span "Spacer" at bounding box center [51, 73] width 12 height 4
select select "px"
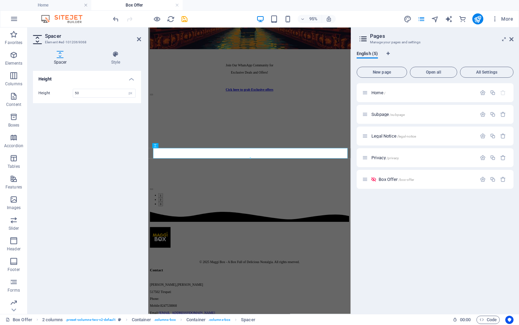
scroll to position [182, 0]
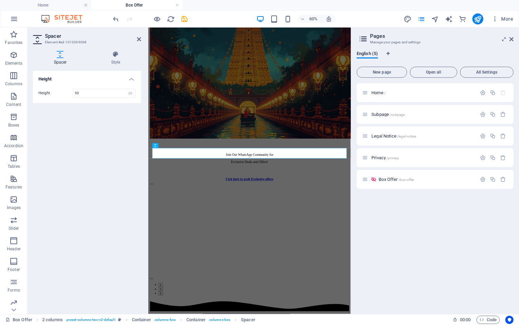
click at [270, 18] on div "60%" at bounding box center [296, 18] width 79 height 11
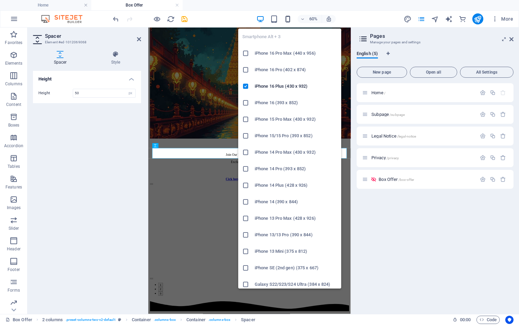
click at [286, 18] on icon "button" at bounding box center [288, 19] width 8 height 8
type input "10"
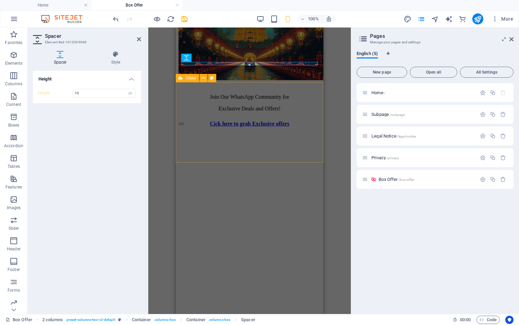
click at [199, 119] on div "Loot Deals in Rush Hours Limited Time Offers + Special Combos → Available Only …" at bounding box center [250, 239] width 142 height 240
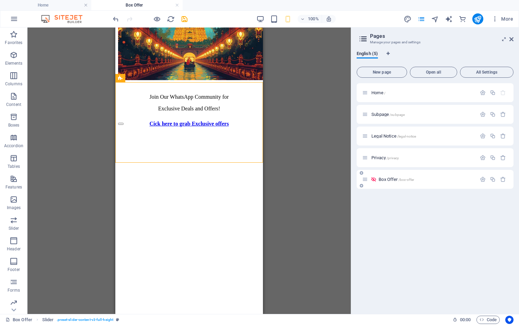
click at [422, 181] on p "Box Offer /box-offer" at bounding box center [427, 179] width 96 height 4
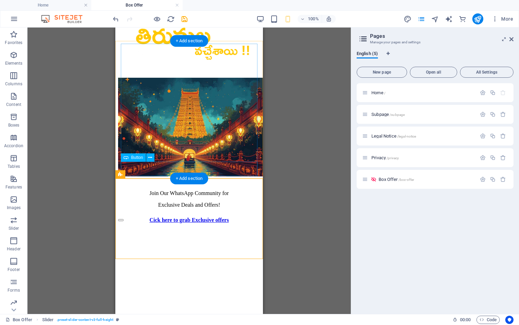
scroll to position [0, 0]
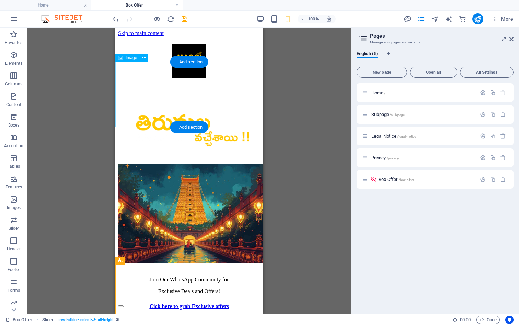
click at [217, 88] on figure at bounding box center [189, 122] width 142 height 68
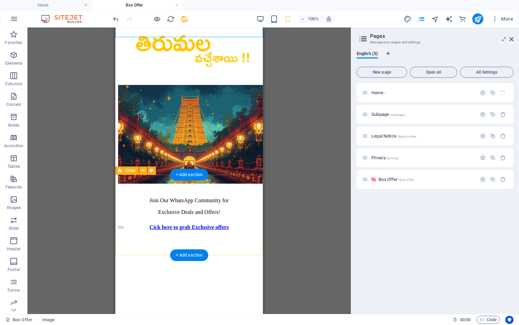
scroll to position [90, 0]
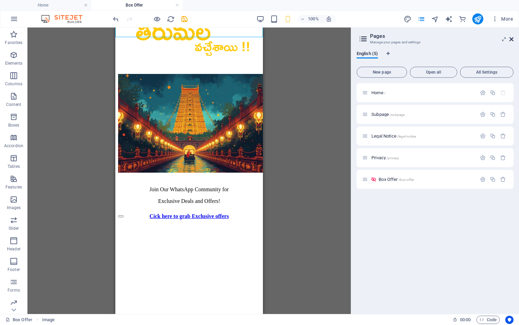
click at [511, 40] on icon at bounding box center [512, 38] width 4 height 5
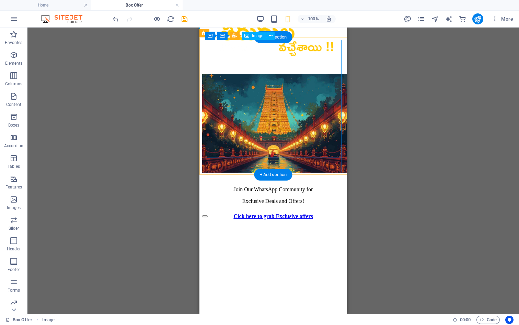
click at [288, 82] on figure at bounding box center [273, 124] width 142 height 100
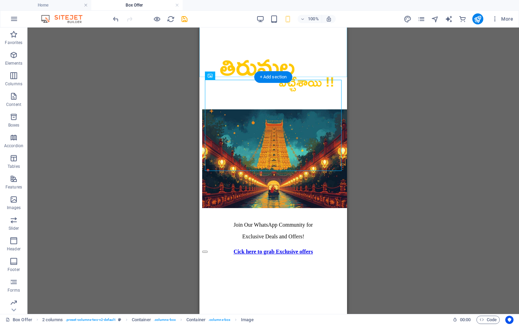
scroll to position [57, 0]
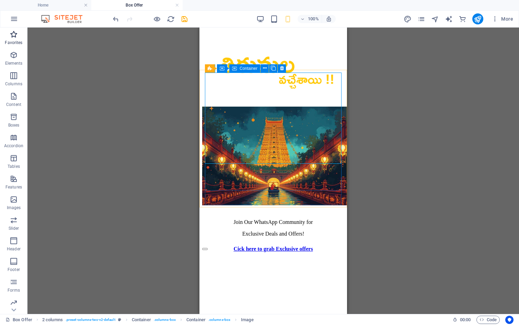
click at [11, 38] on span "Favorites" at bounding box center [13, 38] width 27 height 16
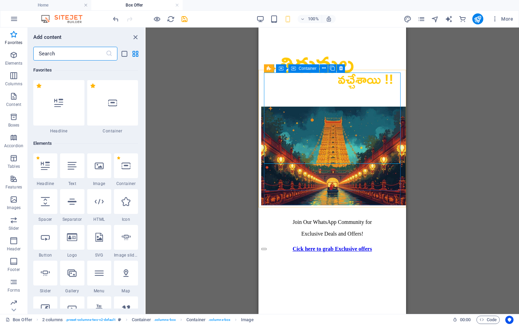
click at [84, 50] on input "text" at bounding box center [69, 54] width 72 height 14
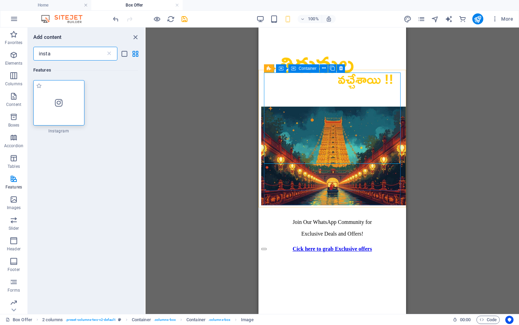
type input "insta"
click at [68, 93] on div at bounding box center [58, 102] width 51 height 45
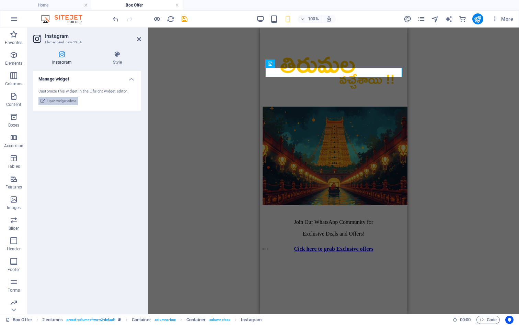
click at [69, 102] on span "Open widget editor" at bounding box center [61, 101] width 29 height 8
click at [371, 106] on figure at bounding box center [334, 156] width 142 height 100
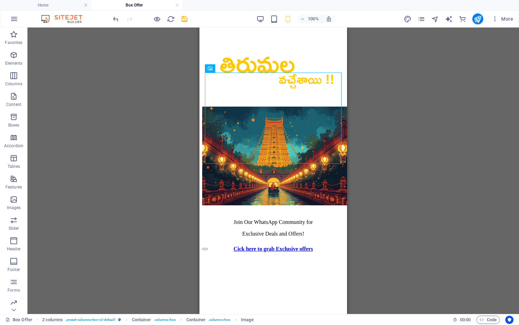
click at [454, 99] on div "H2 Slider Slider 2 columns Container Container 2 columns Image 2 columns Contai…" at bounding box center [273, 170] width 492 height 286
click at [185, 19] on icon "save" at bounding box center [185, 19] width 8 height 8
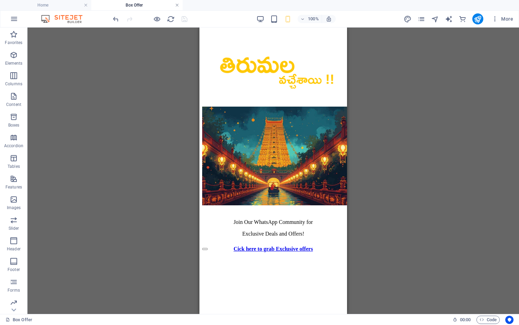
click at [176, 5] on link at bounding box center [177, 5] width 4 height 7
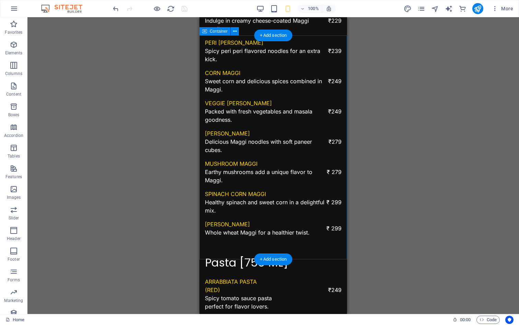
scroll to position [1053, 0]
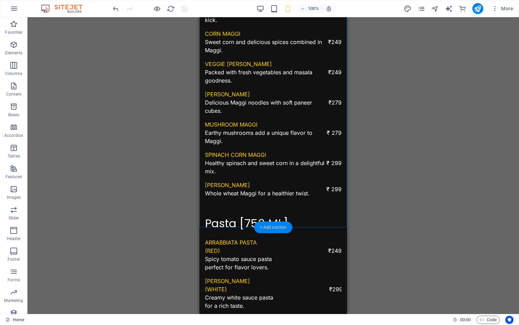
click at [271, 227] on div "+ Add section" at bounding box center [273, 227] width 38 height 12
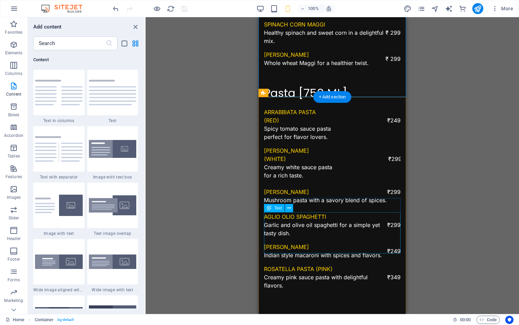
scroll to position [1194, 0]
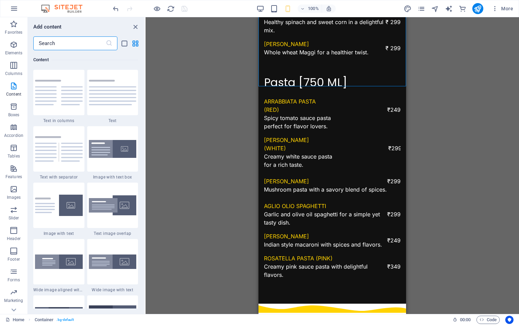
click at [92, 45] on input "text" at bounding box center [69, 43] width 72 height 14
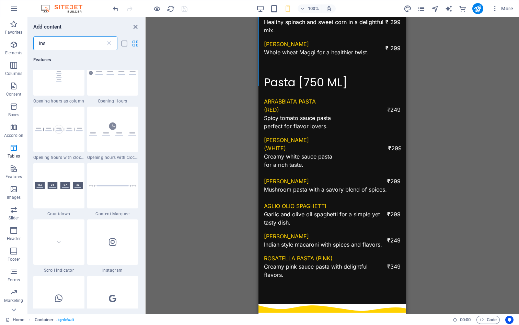
scroll to position [0, 0]
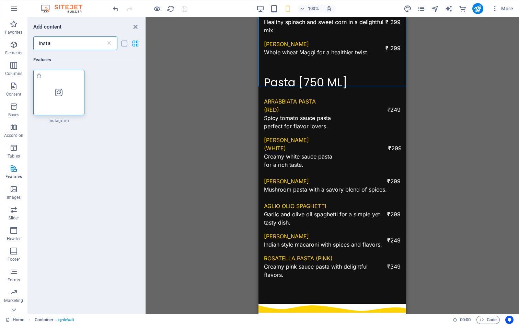
type input "insta"
click at [66, 102] on div at bounding box center [58, 92] width 51 height 45
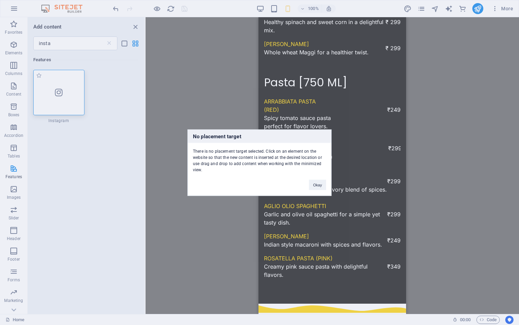
click at [66, 102] on div "No placement target There is no placement target selected. Click on an element …" at bounding box center [259, 162] width 519 height 325
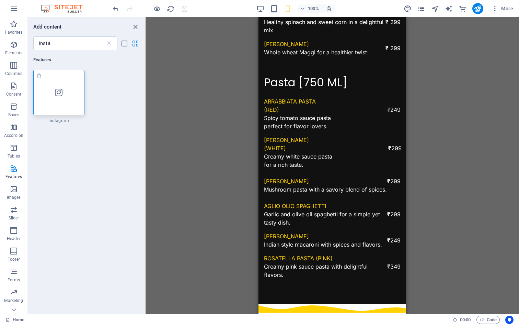
click at [66, 102] on div at bounding box center [58, 92] width 51 height 45
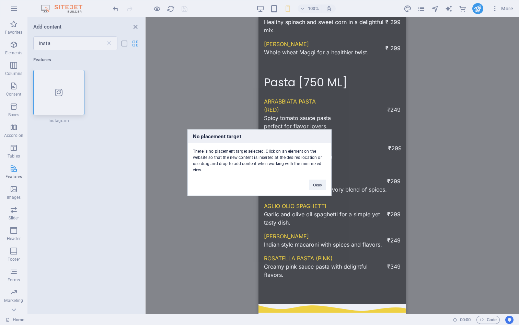
click at [303, 181] on div "No placement target There is no placement target selected. Click on an element …" at bounding box center [259, 162] width 144 height 66
click at [309, 184] on button "Okay" at bounding box center [317, 184] width 17 height 10
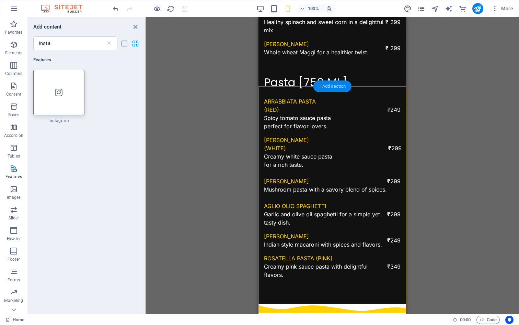
click at [335, 85] on div "+ Add section" at bounding box center [333, 86] width 38 height 12
click at [330, 87] on div "+ Add section" at bounding box center [333, 86] width 38 height 12
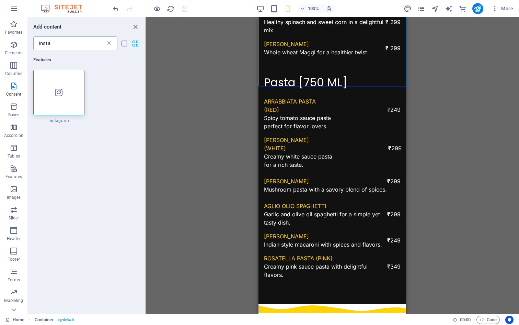
click at [108, 44] on icon at bounding box center [109, 43] width 7 height 7
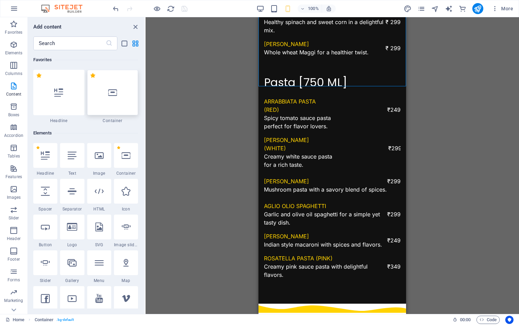
click at [116, 93] on icon at bounding box center [112, 92] width 9 height 9
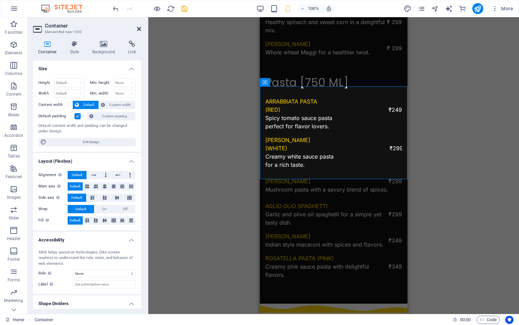
click at [138, 30] on icon at bounding box center [139, 28] width 4 height 5
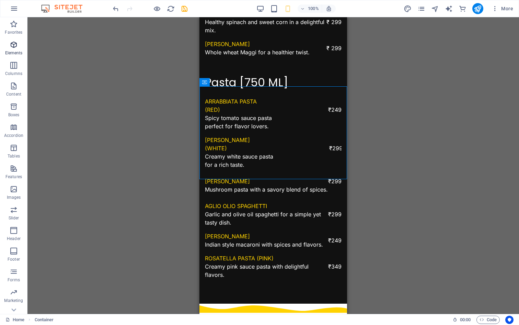
click at [17, 42] on icon "button" at bounding box center [14, 45] width 8 height 8
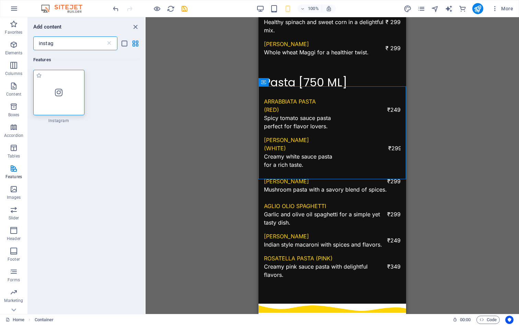
type input "instag"
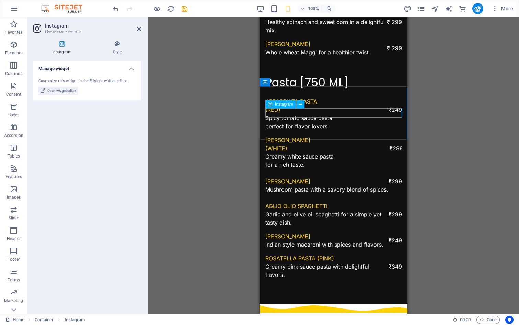
click at [50, 88] on span "Open widget editor" at bounding box center [61, 91] width 29 height 8
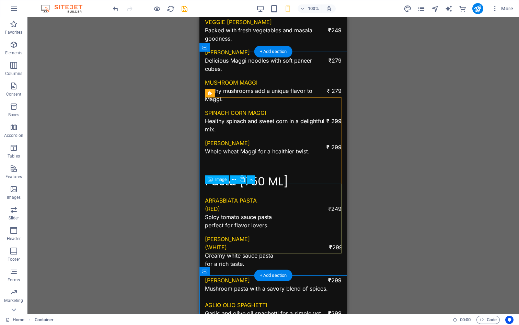
scroll to position [1109, 0]
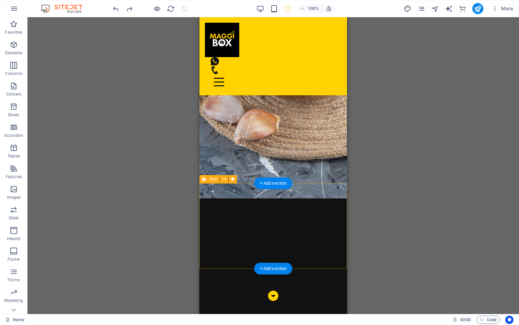
scroll to position [0, 0]
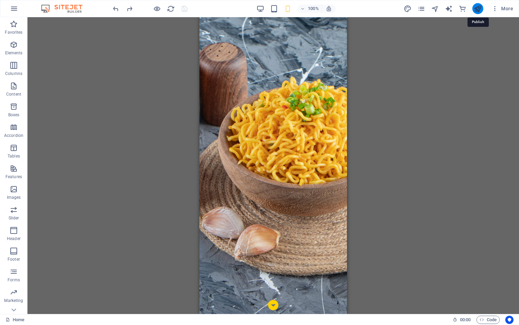
click at [479, 8] on icon "publish" at bounding box center [478, 9] width 8 height 8
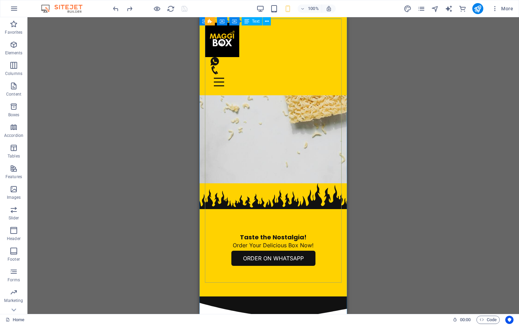
scroll to position [538, 0]
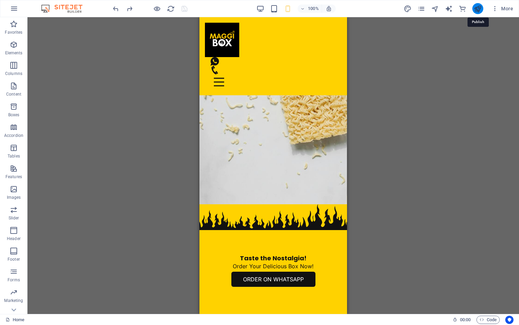
click at [477, 11] on icon "publish" at bounding box center [478, 9] width 8 height 8
